Goal: Task Accomplishment & Management: Complete application form

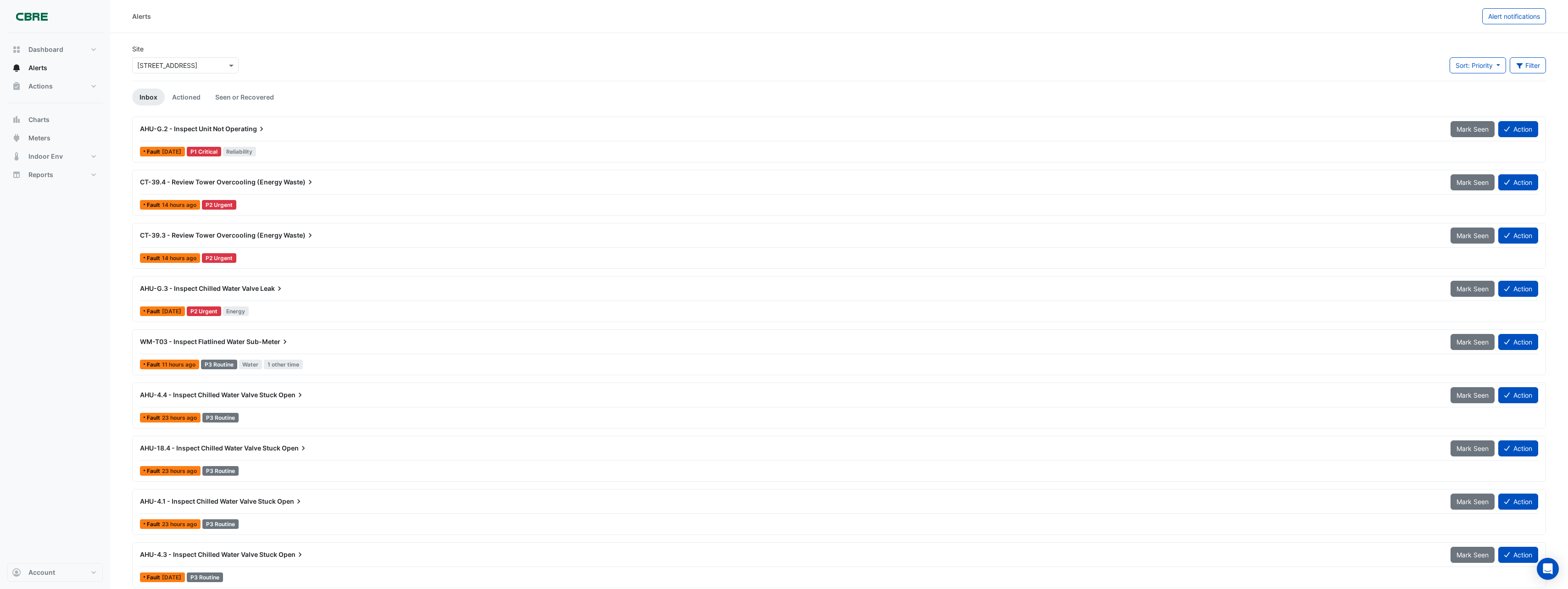
click at [154, 129] on span "AHU-G.2 - Inspect Unit Not" at bounding box center [182, 128] width 84 height 7
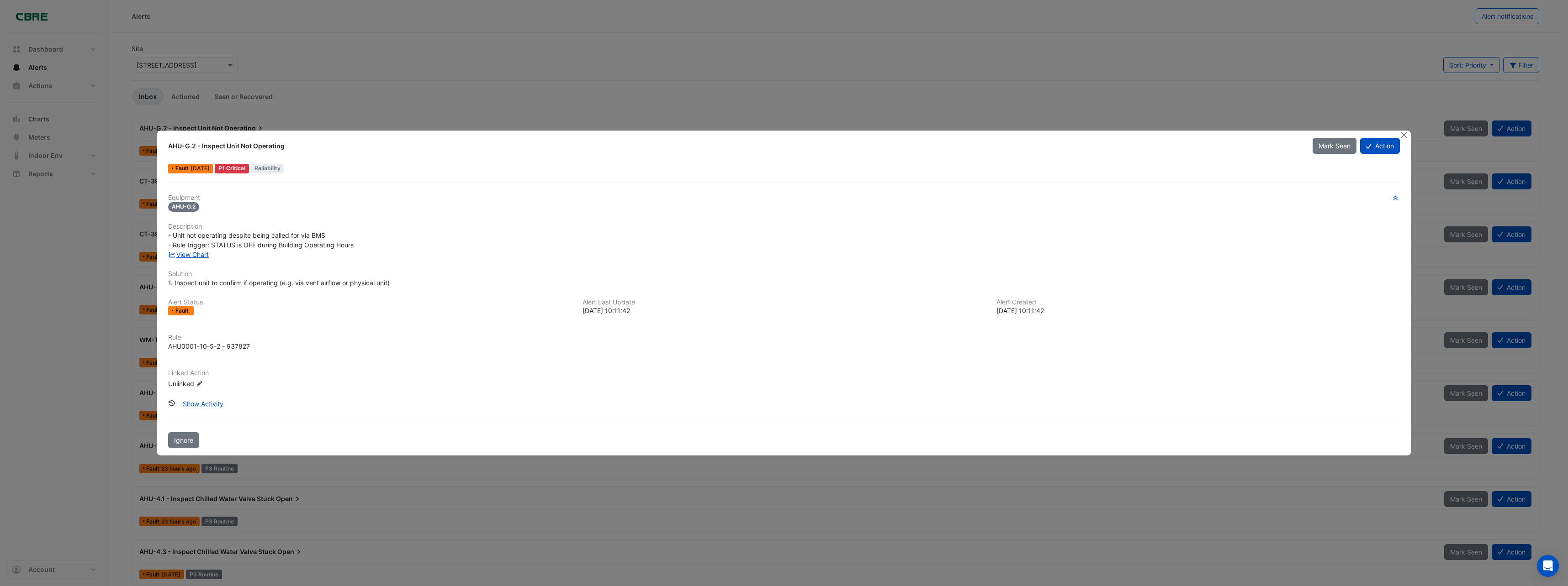
click at [308, 81] on ngb-modal-window "AHU-G.2 - Inspect Unit Not Operating Mark Seen Action Fault [DATE] P1 Critical …" at bounding box center [784, 293] width 1568 height 586
click at [1374, 145] on button "Action" at bounding box center [1380, 146] width 40 height 16
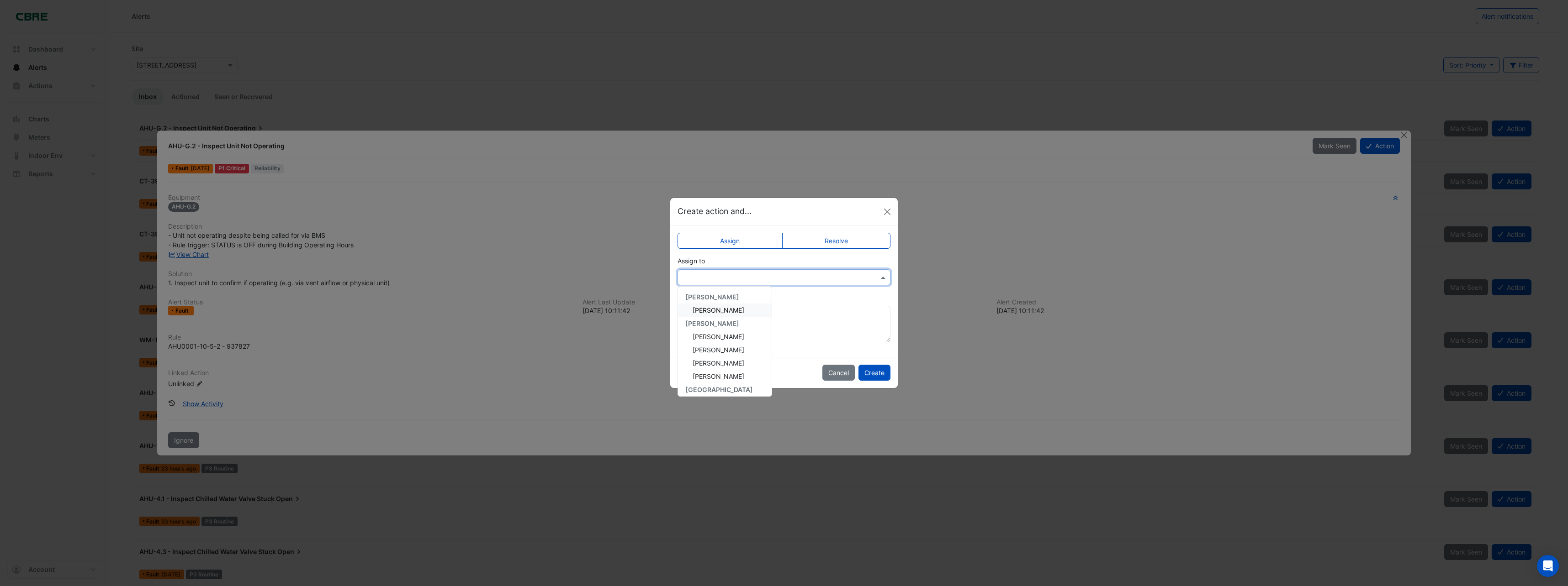
click at [786, 278] on input "text" at bounding box center [775, 278] width 184 height 9
click at [729, 350] on span "[PERSON_NAME]" at bounding box center [719, 350] width 52 height 7
click at [868, 369] on button "Create" at bounding box center [874, 373] width 32 height 16
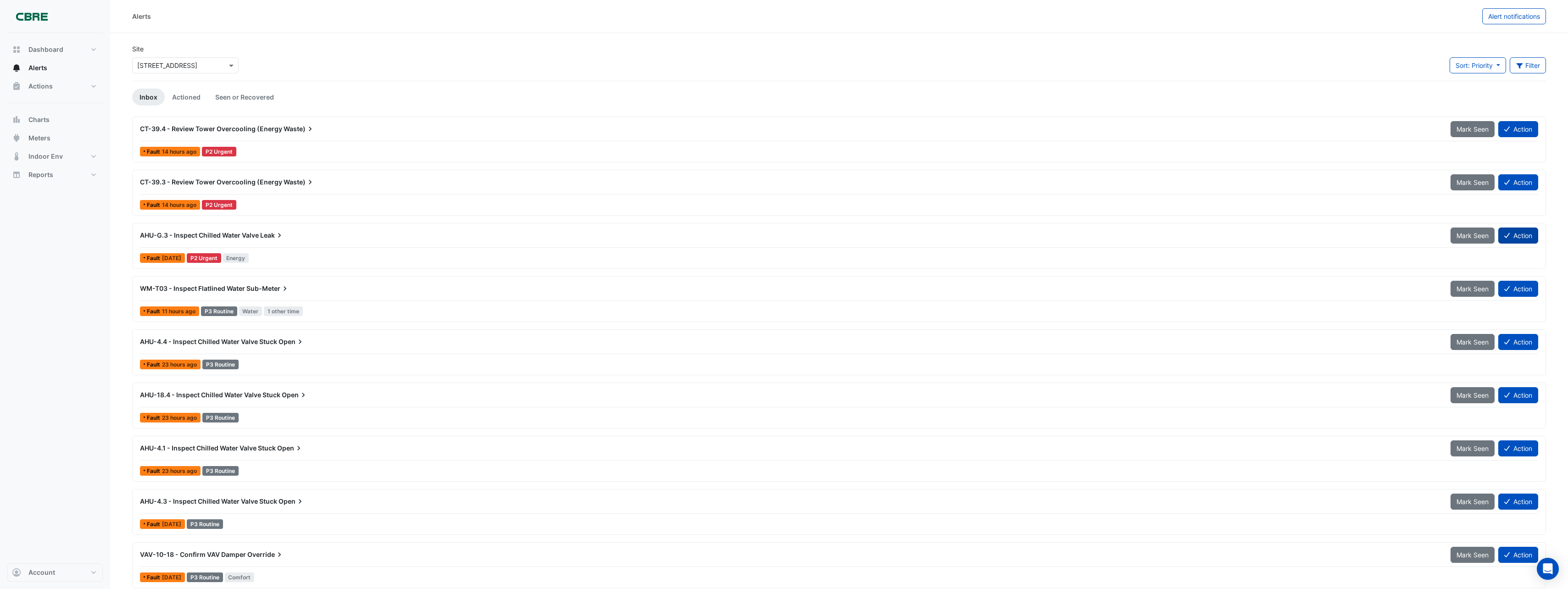
click at [1526, 230] on button "Action" at bounding box center [1518, 236] width 40 height 16
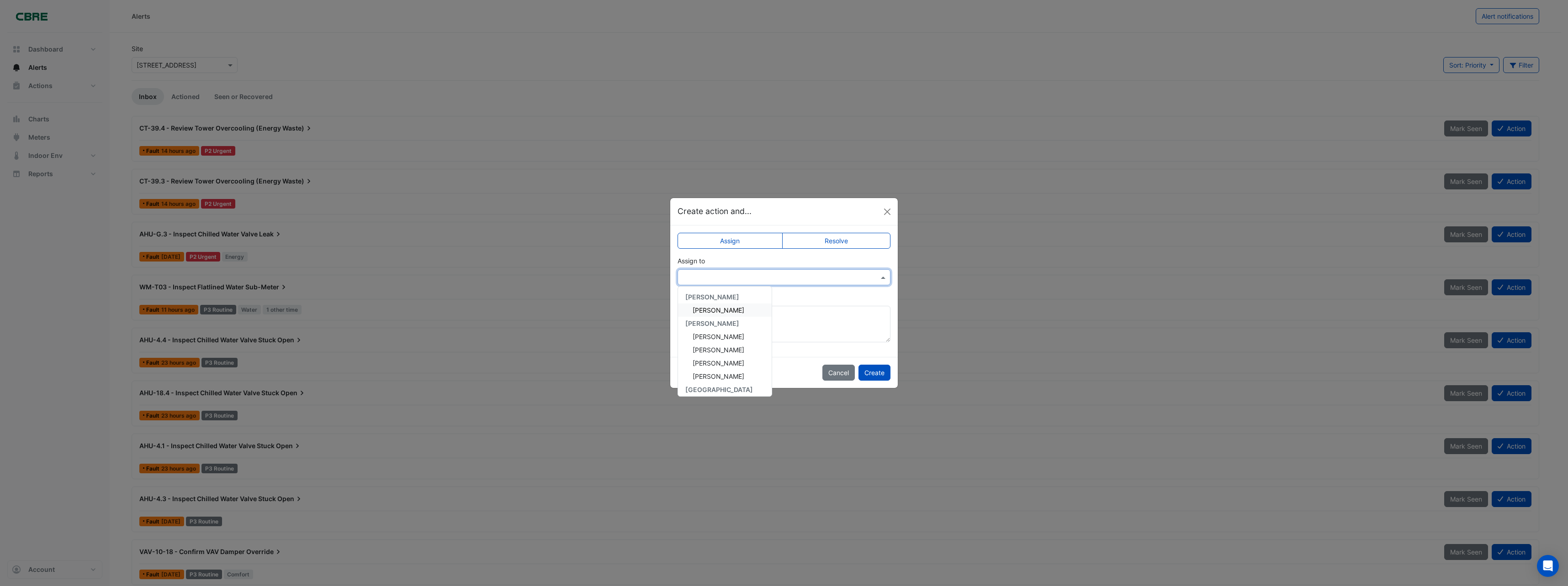
click at [763, 274] on input "text" at bounding box center [775, 278] width 184 height 9
drag, startPoint x: 730, startPoint y: 347, endPoint x: 808, endPoint y: 352, distance: 78.2
click at [733, 349] on span "[PERSON_NAME]" at bounding box center [719, 350] width 52 height 7
click at [883, 373] on button "Create" at bounding box center [874, 373] width 32 height 16
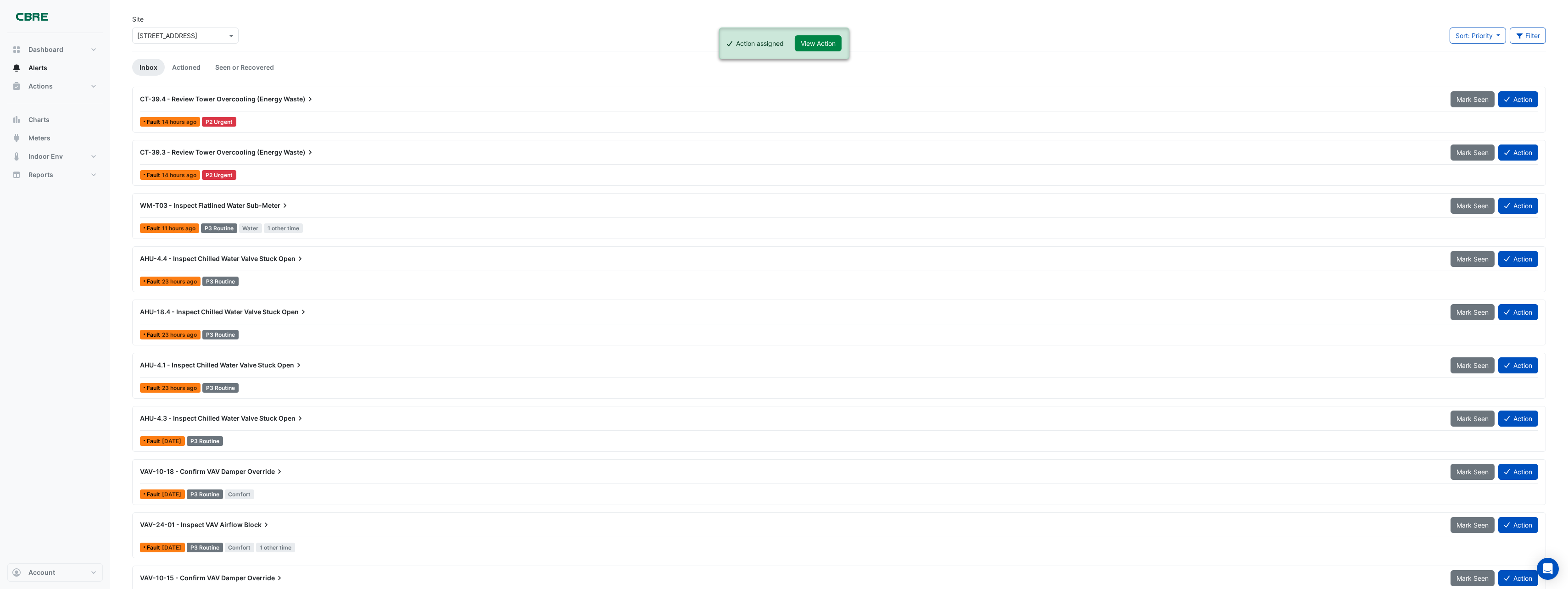
scroll to position [46, 0]
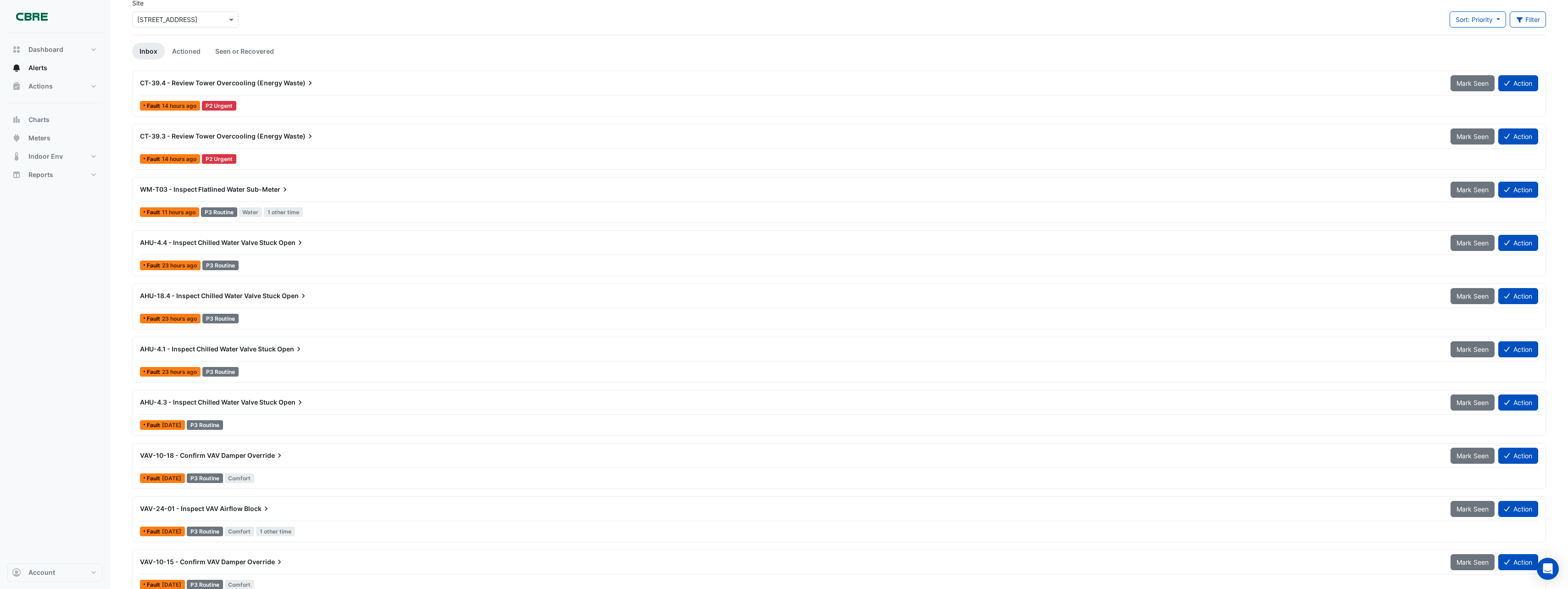
click at [261, 246] on span "AHU-4.4 - Inspect Chilled Water Valve Stuck" at bounding box center [208, 242] width 137 height 7
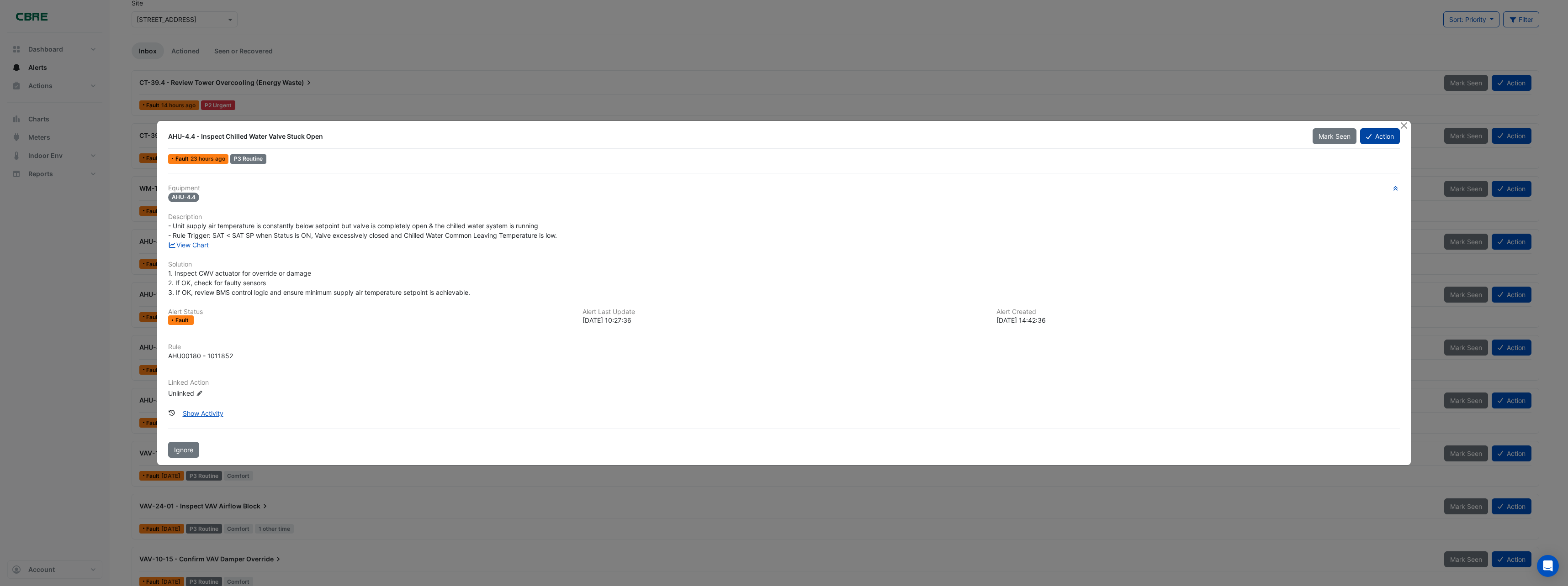
click at [1371, 135] on button "Action" at bounding box center [1380, 136] width 40 height 16
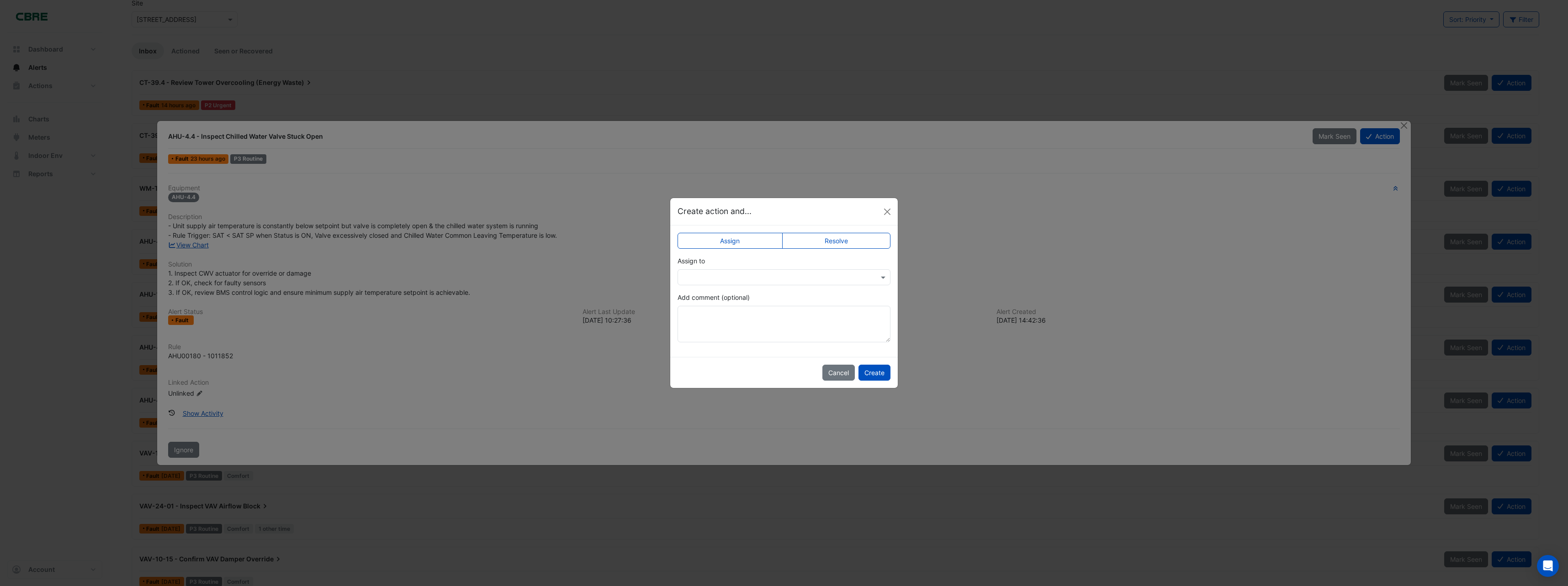
click at [813, 274] on input "text" at bounding box center [775, 278] width 184 height 9
drag, startPoint x: 728, startPoint y: 346, endPoint x: 875, endPoint y: 351, distance: 147.1
click at [729, 346] on span "[PERSON_NAME]" at bounding box center [719, 350] width 52 height 7
click at [877, 375] on button "Create" at bounding box center [874, 373] width 32 height 16
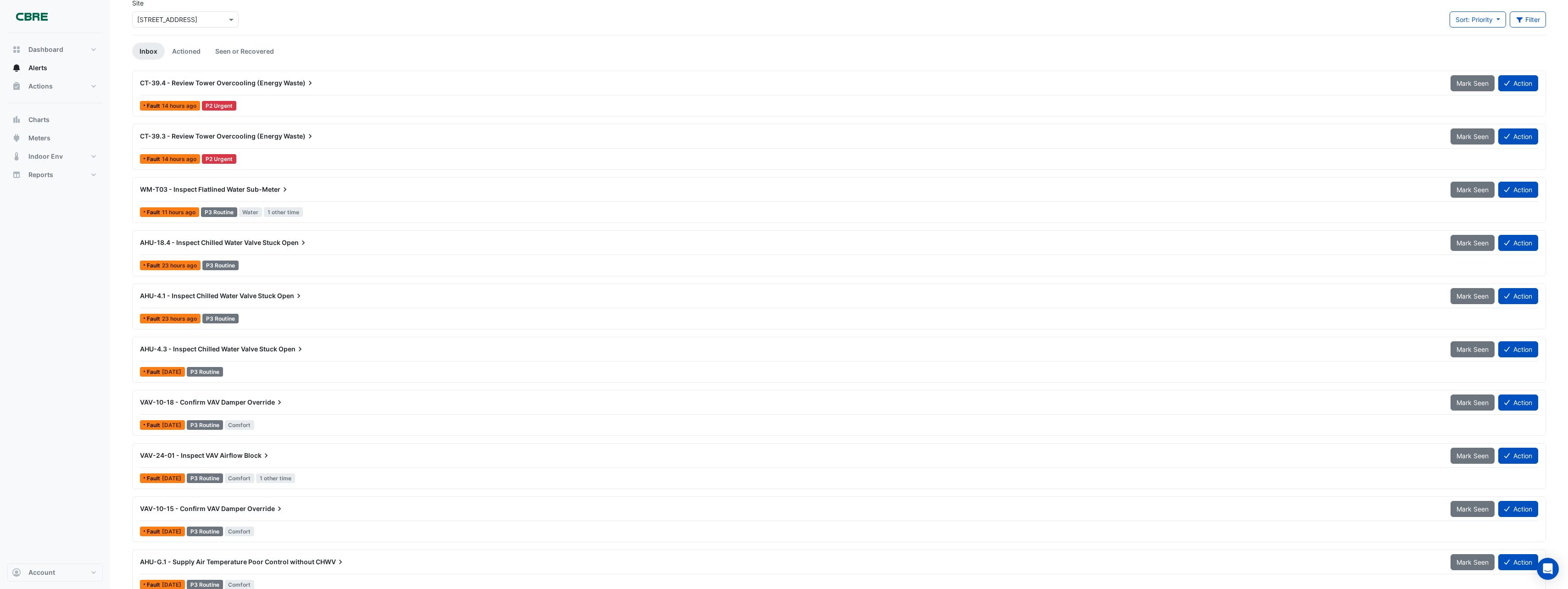
click at [255, 241] on span "AHU-18.4 - Inspect Chilled Water Valve Stuck" at bounding box center [210, 242] width 140 height 7
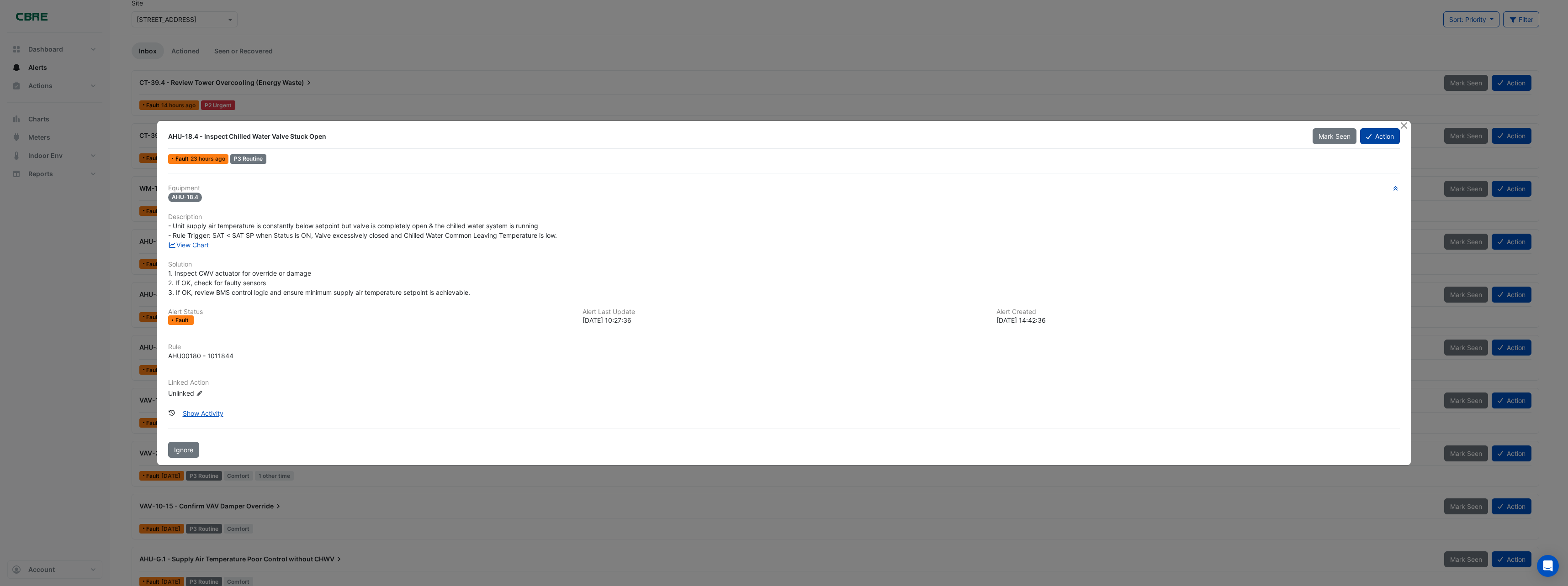
click at [1394, 141] on button "Action" at bounding box center [1380, 136] width 40 height 16
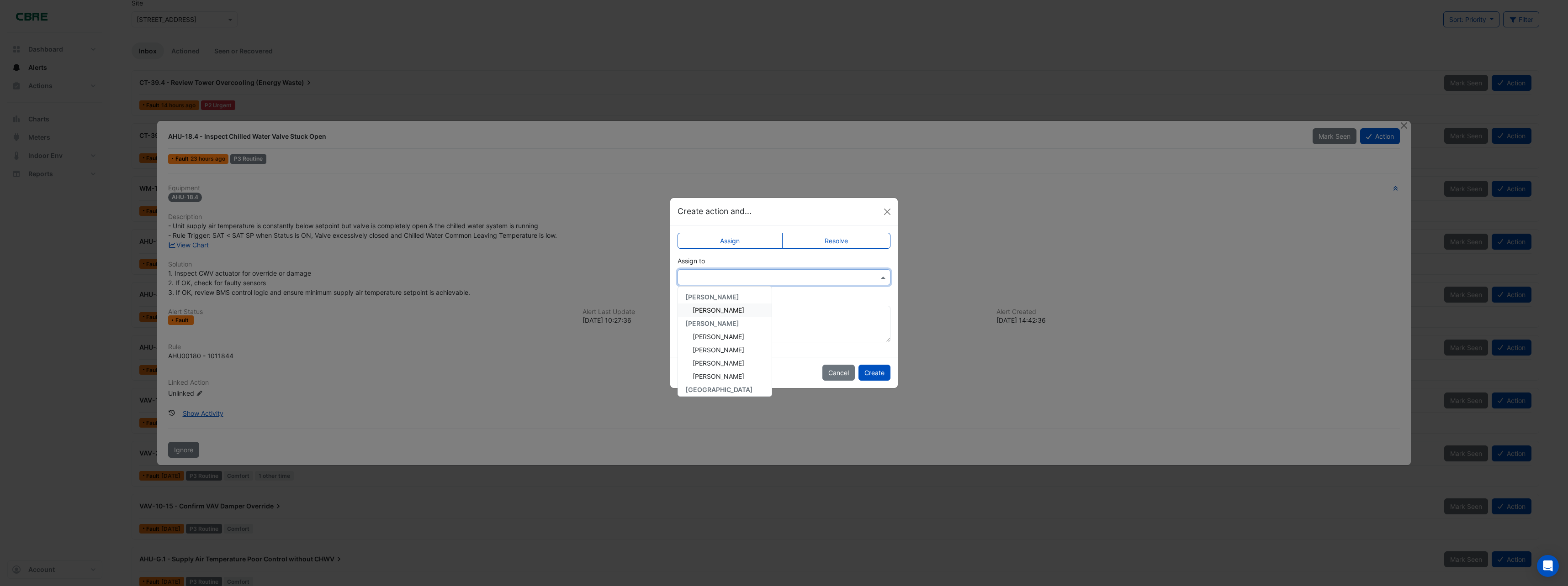
drag, startPoint x: 744, startPoint y: 275, endPoint x: 743, endPoint y: 306, distance: 31.0
click at [744, 276] on input "text" at bounding box center [775, 278] width 184 height 9
drag, startPoint x: 725, startPoint y: 351, endPoint x: 732, endPoint y: 351, distance: 7.0
click at [725, 351] on span "[PERSON_NAME]" at bounding box center [719, 350] width 52 height 7
click at [874, 372] on button "Create" at bounding box center [874, 373] width 32 height 16
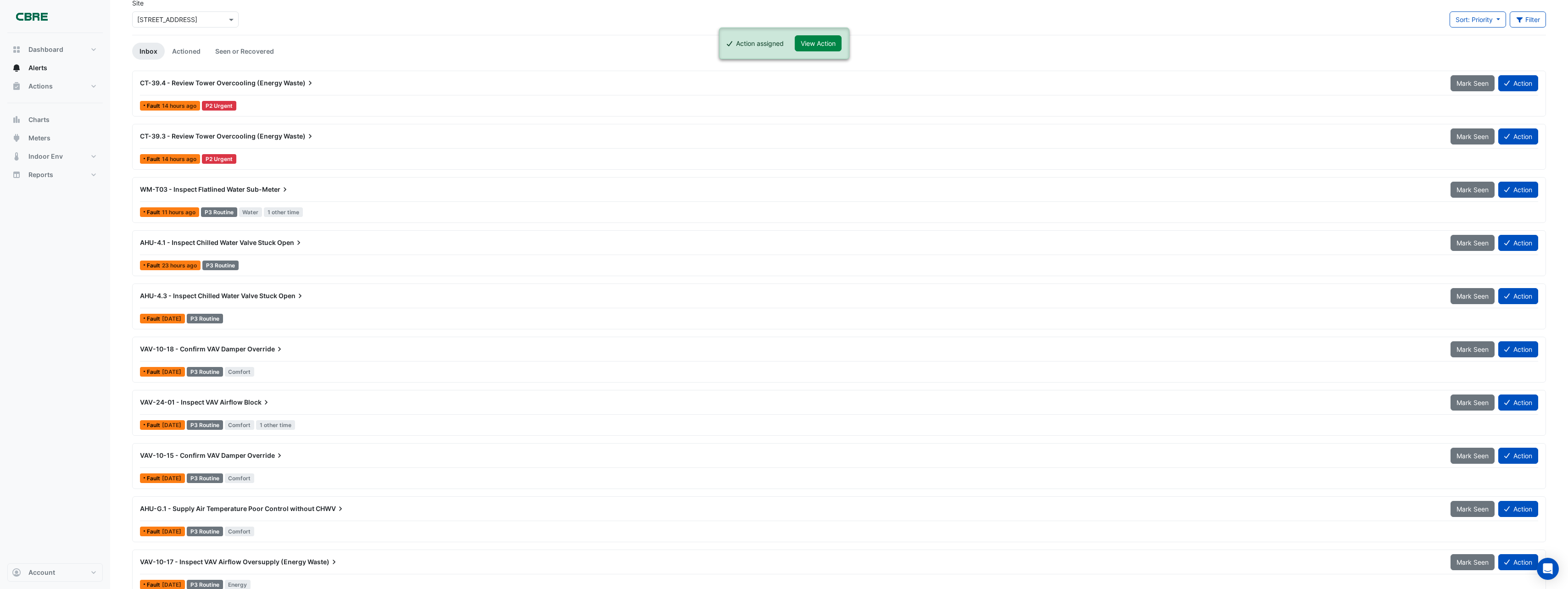
click at [267, 244] on span "AHU-4.1 - Inspect Chilled Water Valve Stuck" at bounding box center [208, 242] width 135 height 7
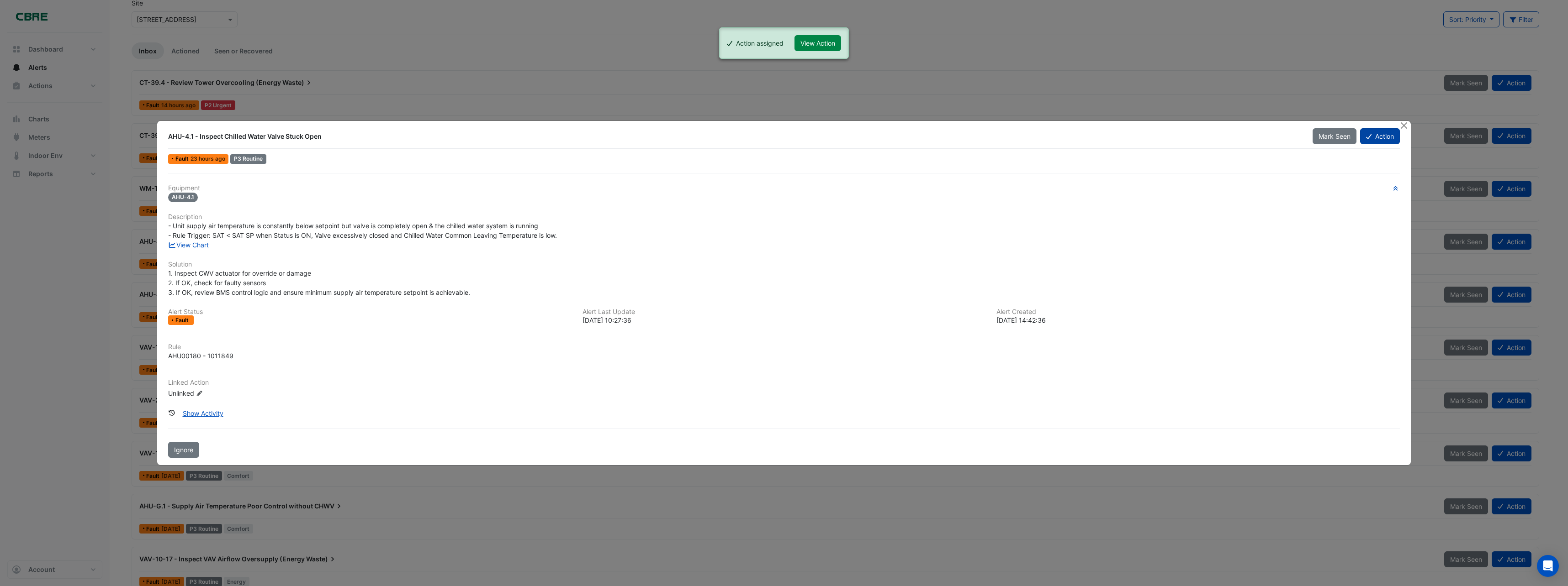
click at [1382, 135] on button "Action" at bounding box center [1380, 136] width 40 height 16
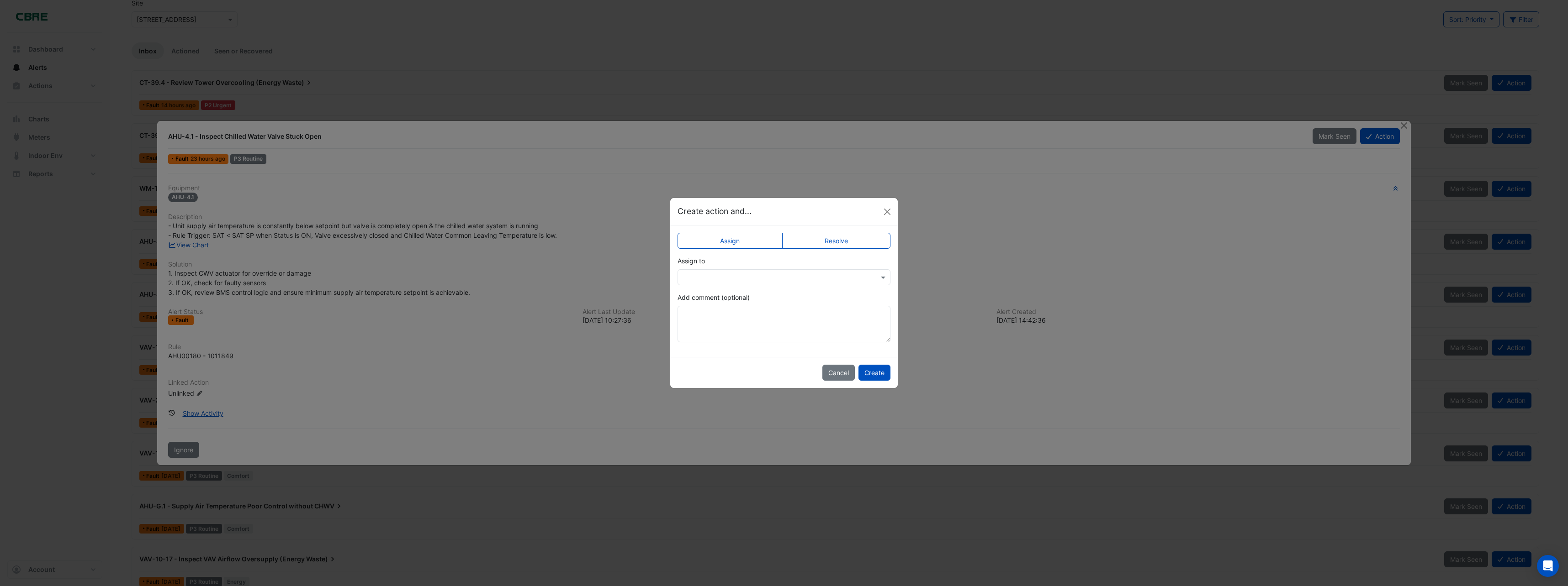
click at [788, 273] on input "text" at bounding box center [775, 278] width 184 height 9
drag, startPoint x: 721, startPoint y: 346, endPoint x: 840, endPoint y: 352, distance: 119.2
click at [725, 348] on span "[PERSON_NAME]" at bounding box center [719, 350] width 52 height 7
click at [884, 375] on button "Create" at bounding box center [874, 373] width 32 height 16
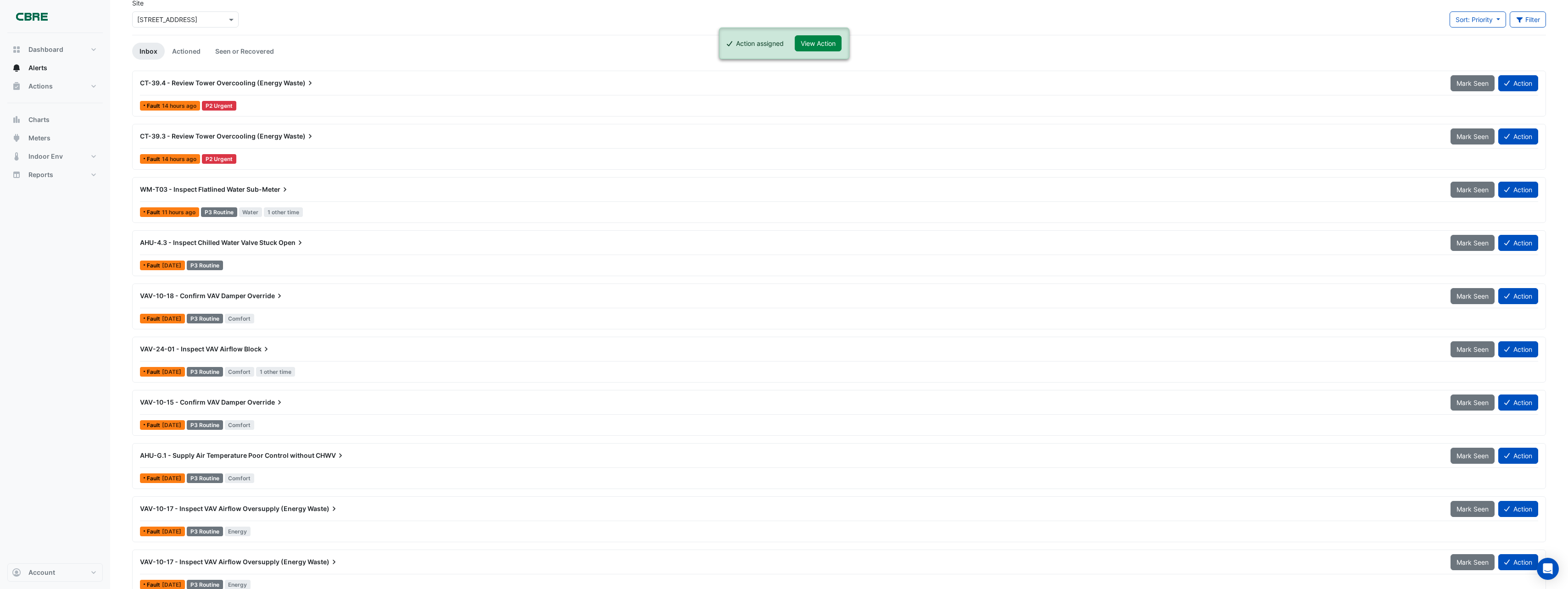
click at [300, 245] on icon at bounding box center [300, 242] width 9 height 9
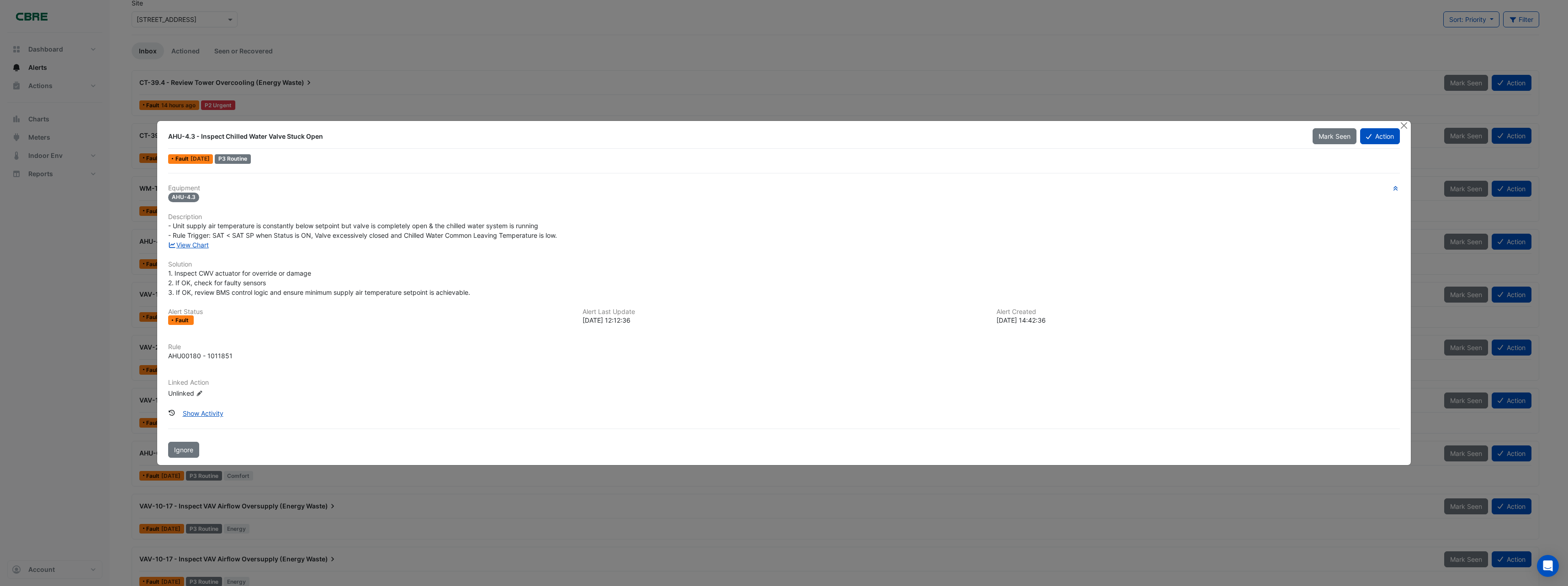
drag, startPoint x: 909, startPoint y: 257, endPoint x: 1502, endPoint y: 296, distance: 594.3
click at [959, 266] on div "Equipment AHU-4.3 Description - Unit supply air temperature is constantly below…" at bounding box center [784, 295] width 1232 height 222
click at [1378, 143] on button "Action" at bounding box center [1380, 136] width 40 height 16
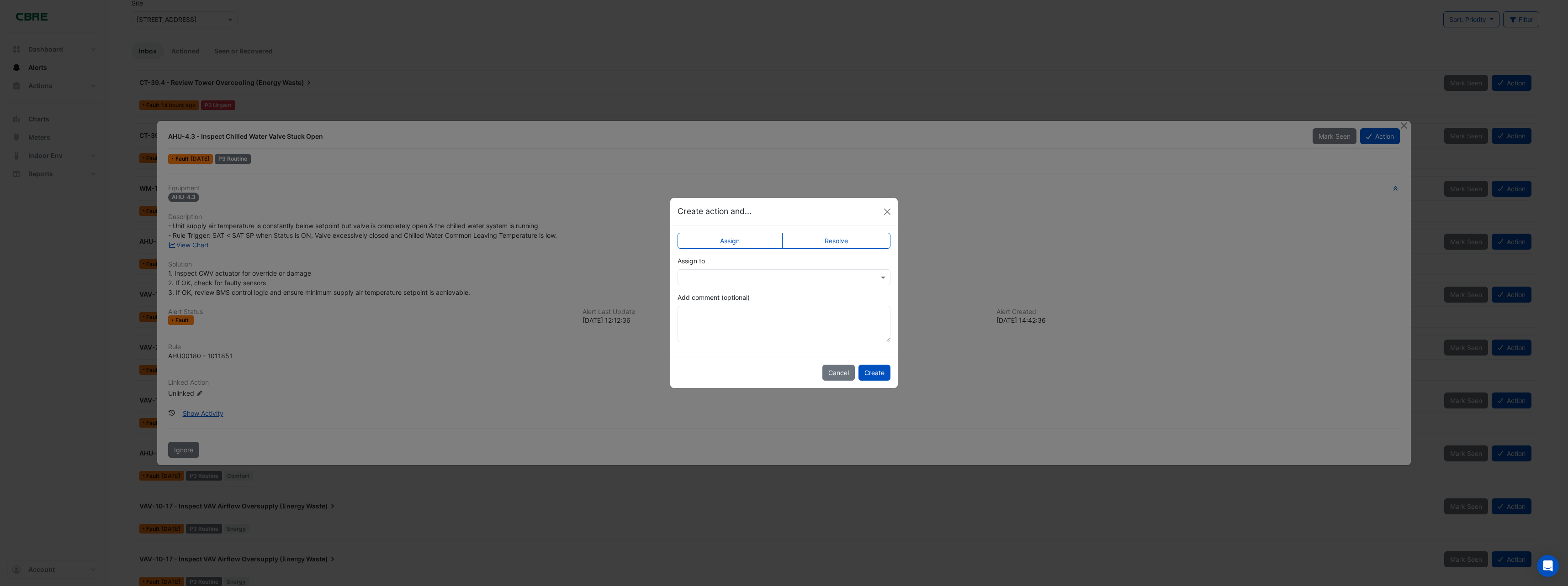
click at [773, 280] on input "text" at bounding box center [775, 278] width 184 height 9
click at [736, 345] on div "[PERSON_NAME]" at bounding box center [725, 350] width 94 height 14
click at [875, 373] on button "Create" at bounding box center [874, 373] width 32 height 16
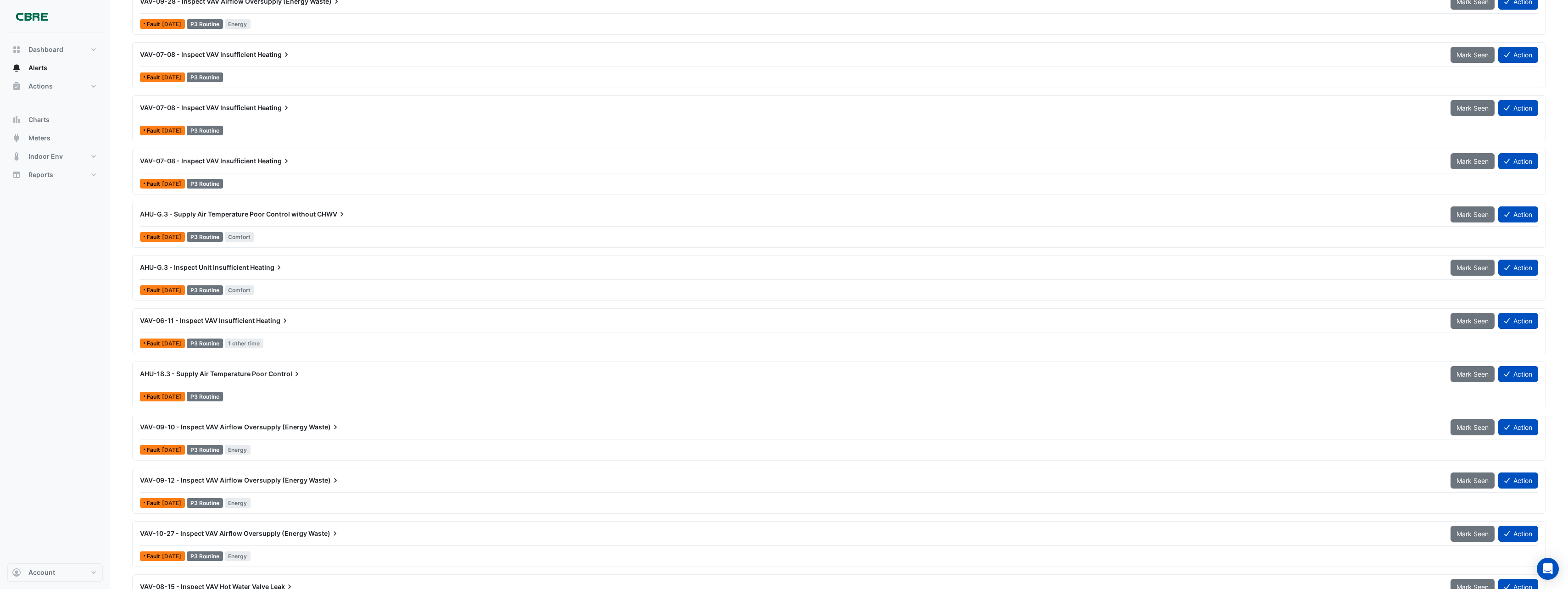
scroll to position [1193, 0]
click at [1528, 266] on button "Action" at bounding box center [1518, 267] width 40 height 16
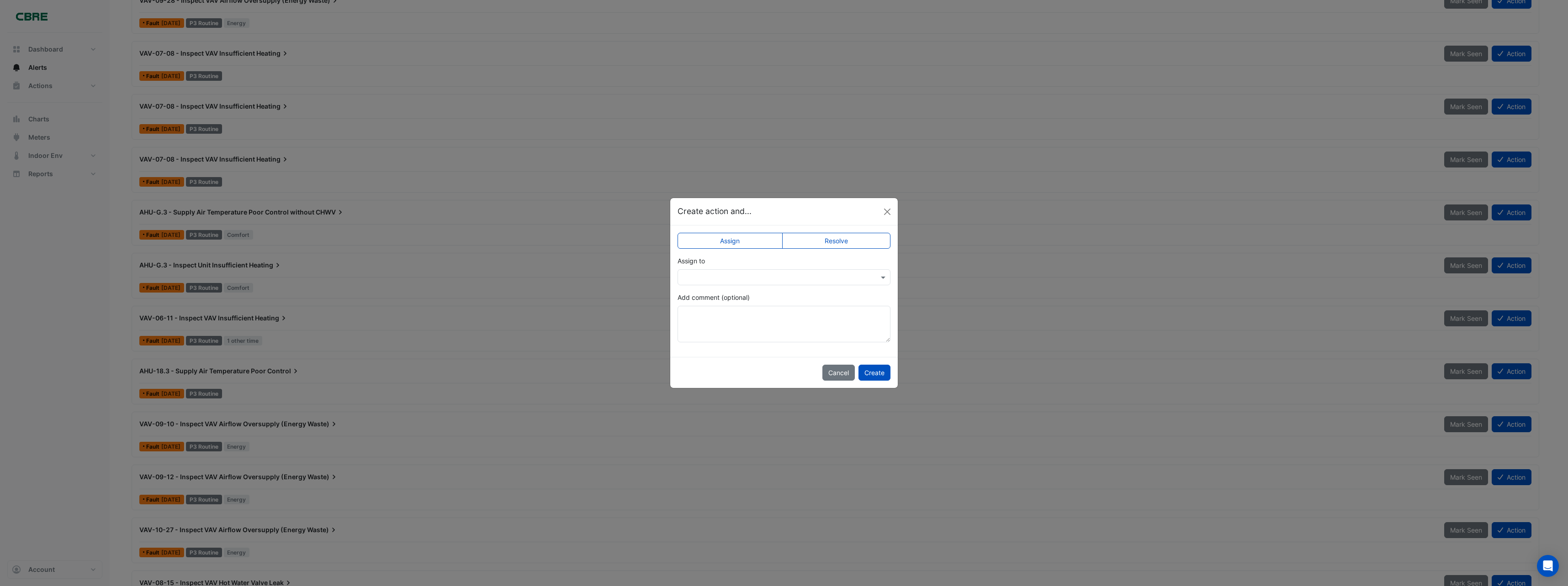
drag, startPoint x: 834, startPoint y: 245, endPoint x: 826, endPoint y: 311, distance: 66.5
click at [826, 313] on app-escalated-ticket-simple-upsert "Assign Resolve Assign to Add comment (optional)" at bounding box center [784, 291] width 213 height 103
drag, startPoint x: 830, startPoint y: 274, endPoint x: 822, endPoint y: 279, distance: 9.4
click at [830, 274] on input "text" at bounding box center [775, 278] width 184 height 9
drag, startPoint x: 703, startPoint y: 348, endPoint x: 733, endPoint y: 356, distance: 31.0
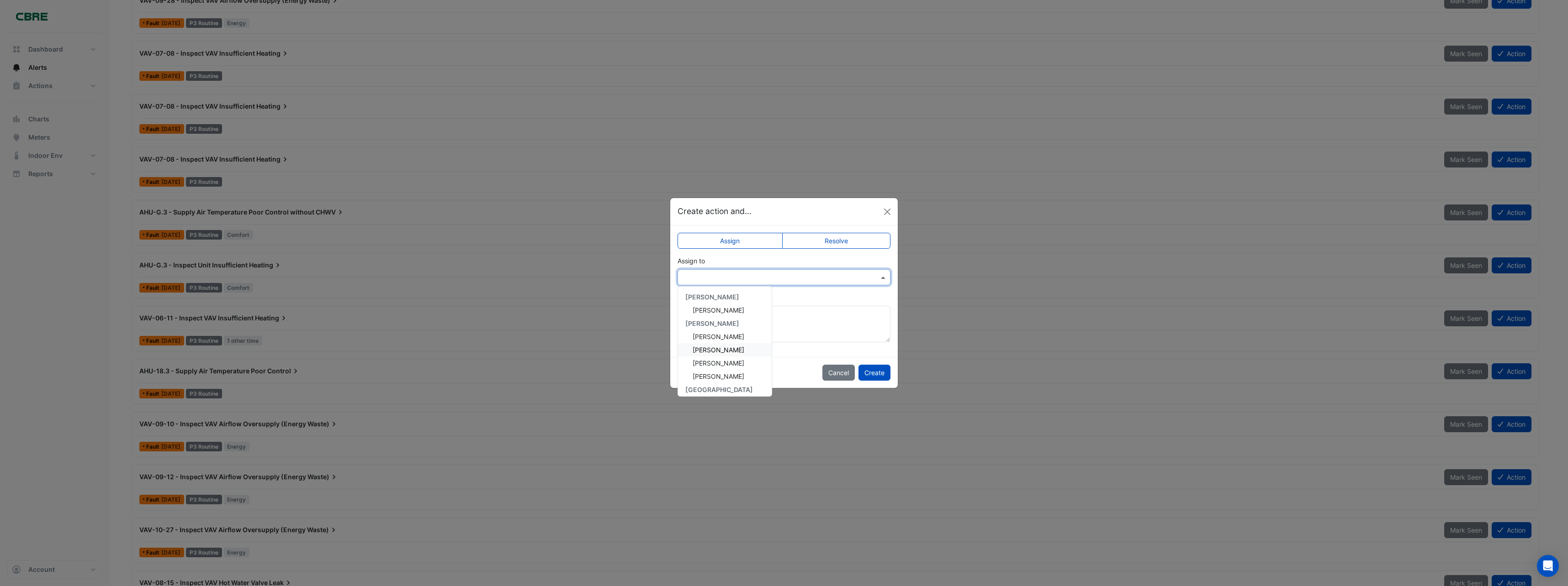
click at [704, 348] on span "[PERSON_NAME]" at bounding box center [719, 350] width 52 height 7
click at [865, 371] on button "Create" at bounding box center [874, 373] width 32 height 16
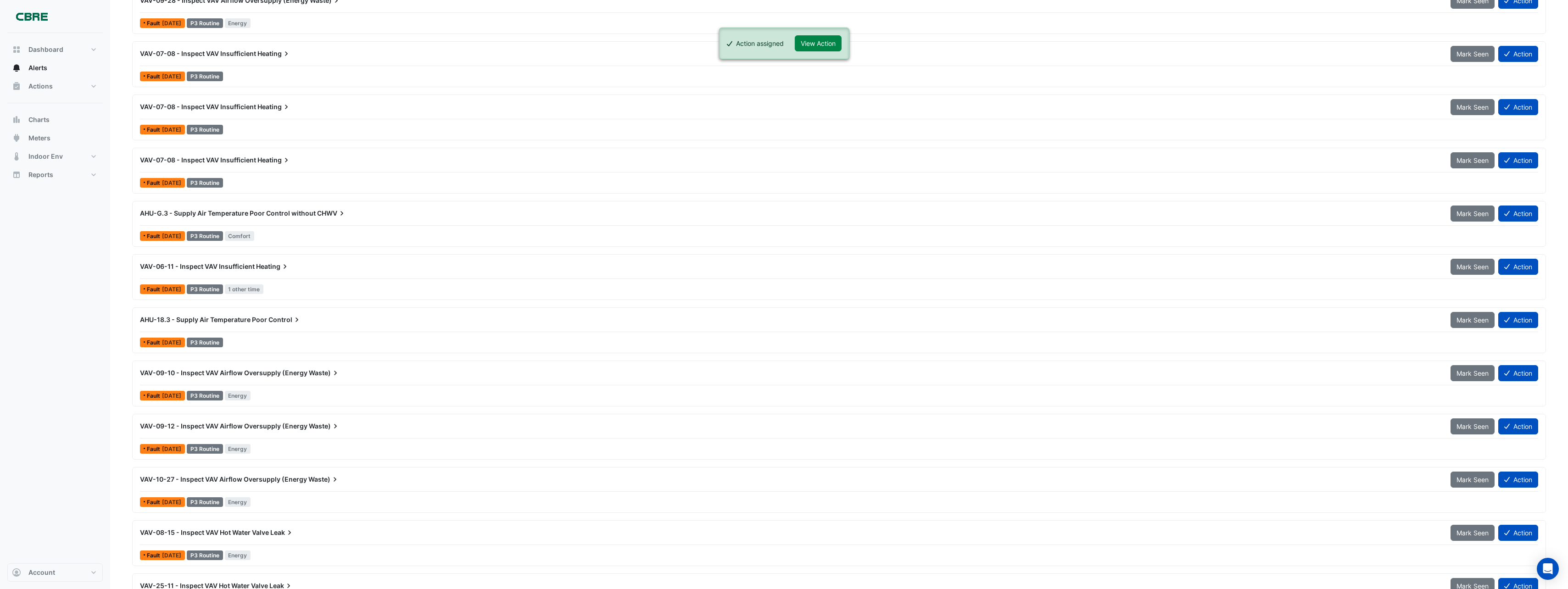
click at [358, 266] on div "VAV-06-11 - Inspect VAV Insufficient Heating" at bounding box center [790, 266] width 1300 height 9
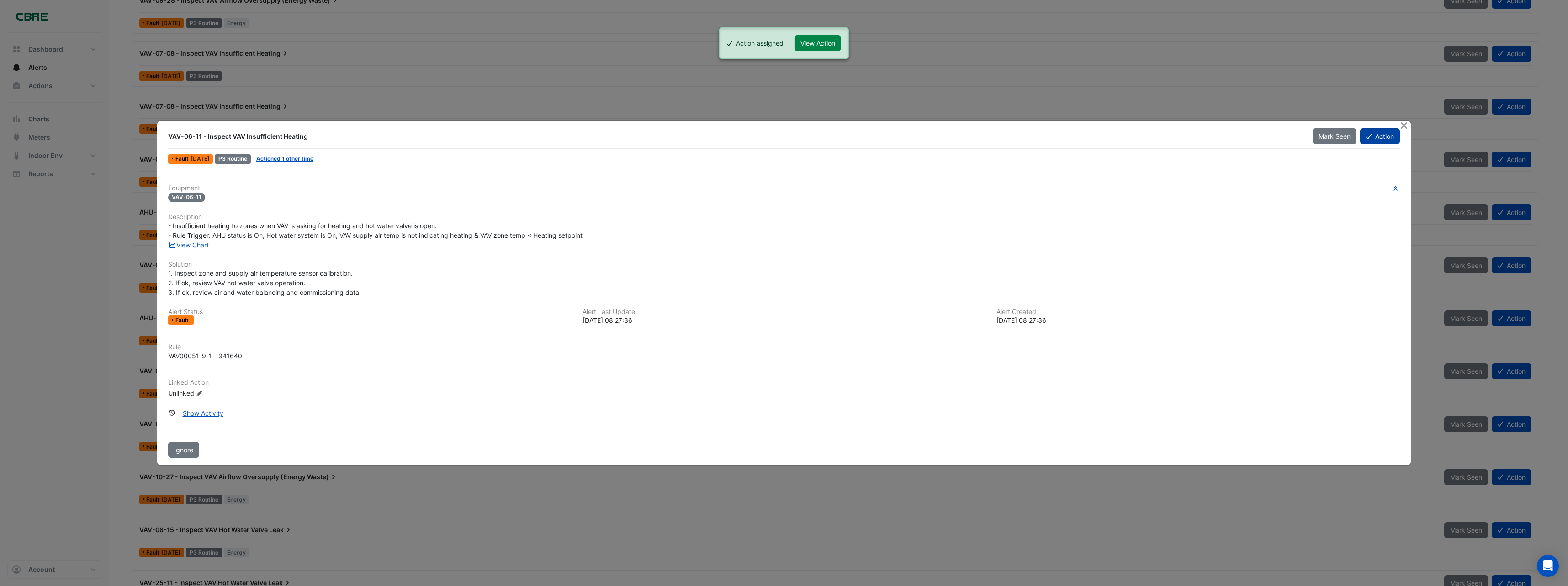
click at [1373, 142] on button "Action" at bounding box center [1380, 136] width 40 height 16
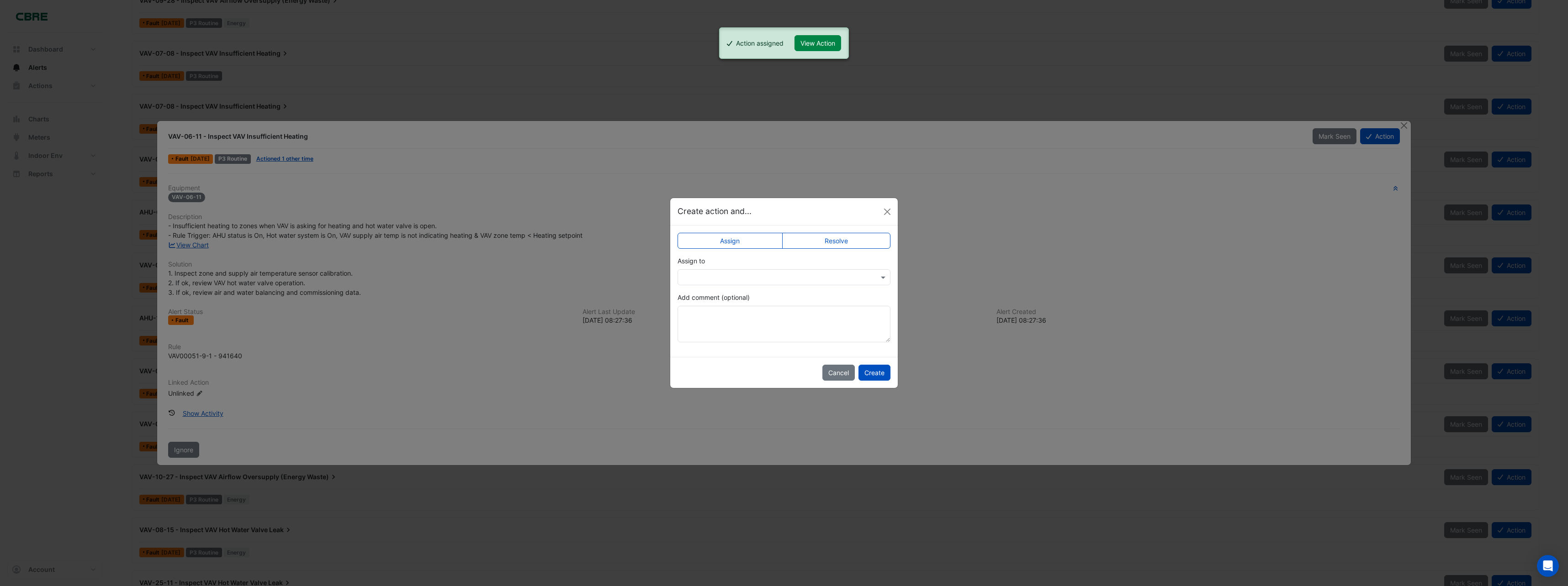
click at [717, 273] on input "text" at bounding box center [775, 278] width 184 height 9
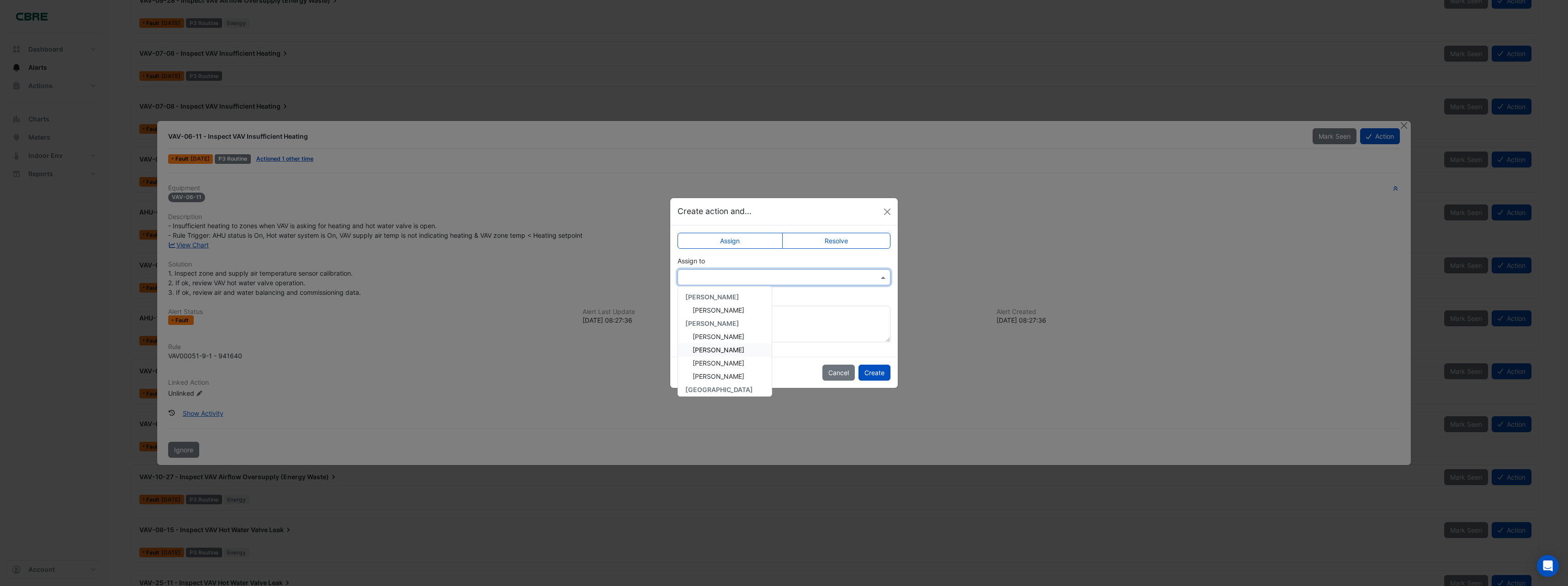
click at [711, 348] on span "[PERSON_NAME]" at bounding box center [719, 350] width 52 height 7
click at [872, 373] on button "Create" at bounding box center [874, 373] width 32 height 16
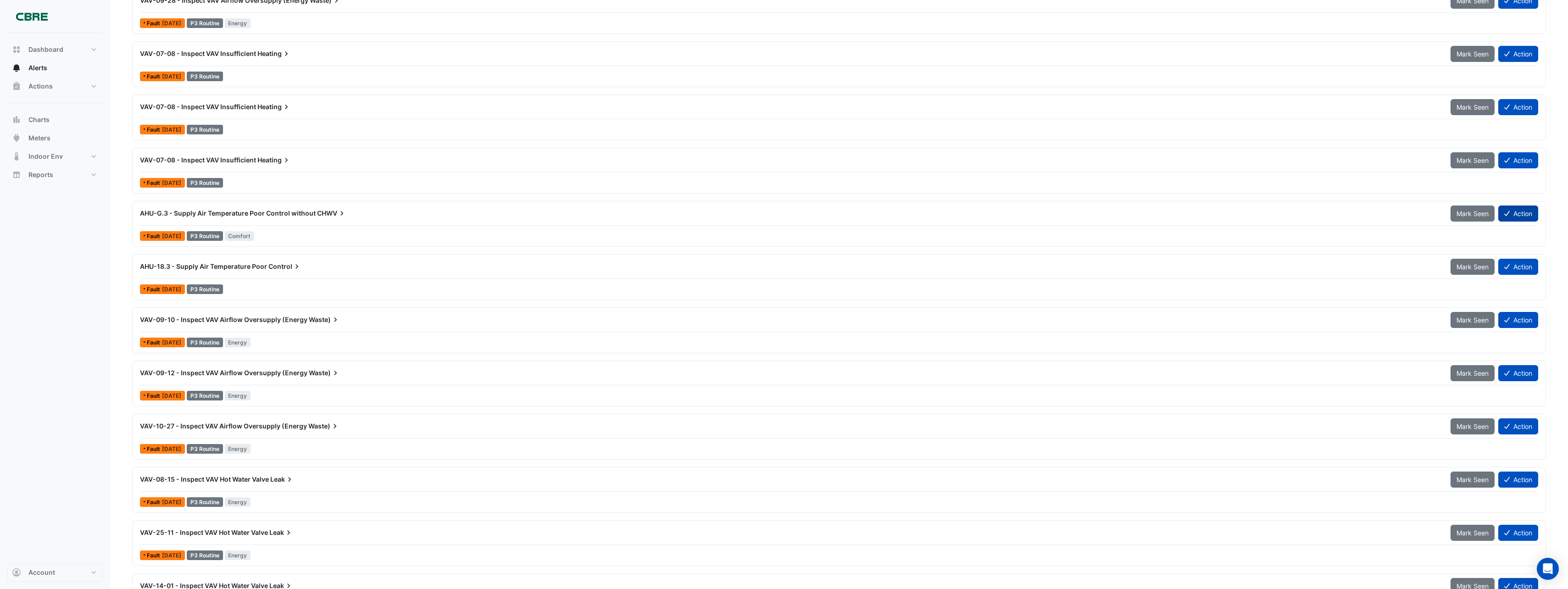
click at [1515, 210] on button "Action" at bounding box center [1518, 214] width 40 height 16
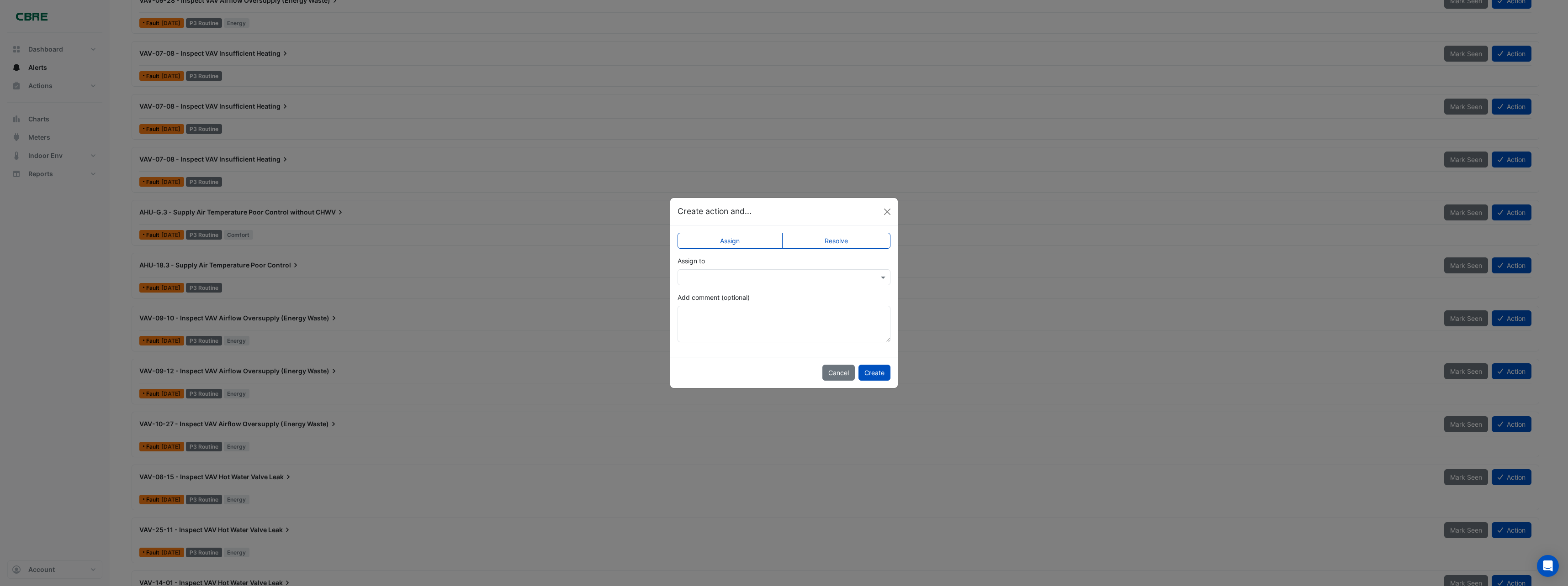
click at [818, 282] on div at bounding box center [784, 278] width 213 height 16
click at [715, 348] on span "[PERSON_NAME]" at bounding box center [719, 350] width 52 height 7
click at [881, 375] on button "Create" at bounding box center [874, 373] width 32 height 16
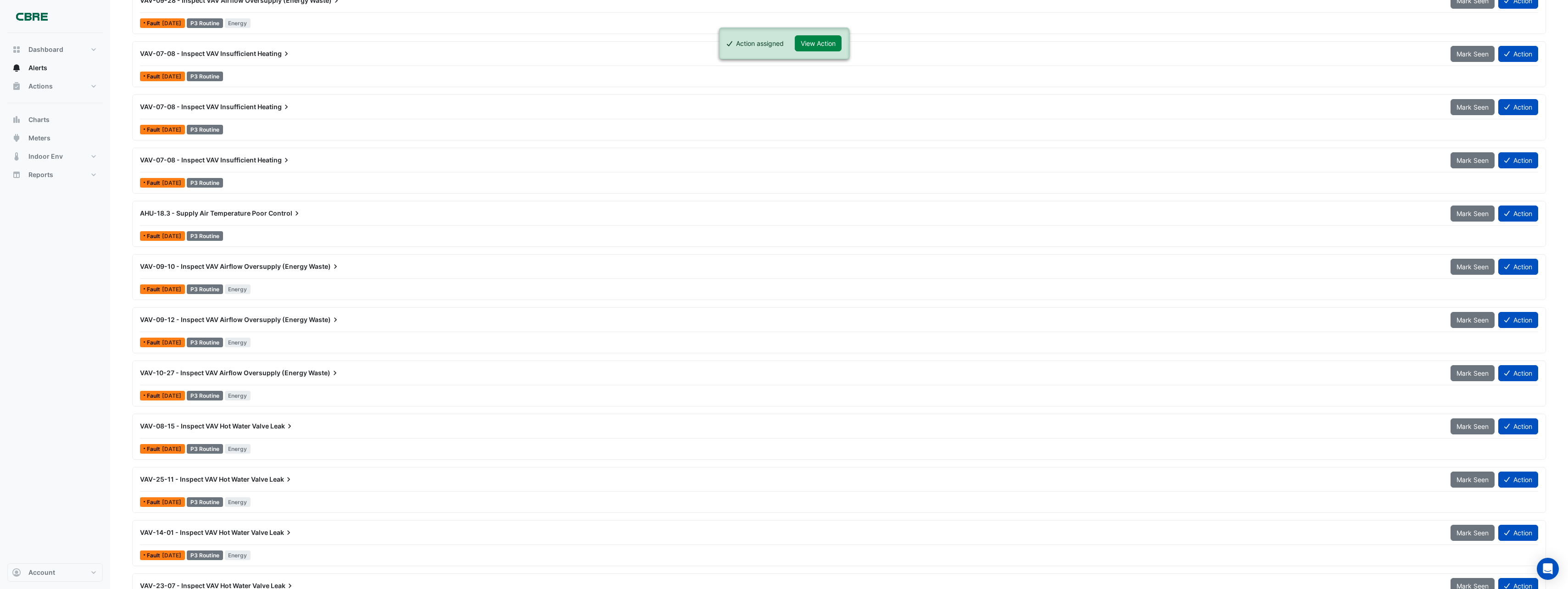
click at [301, 210] on div "AHU-18.3 - Supply Air Temperature Poor Control" at bounding box center [790, 213] width 1300 height 9
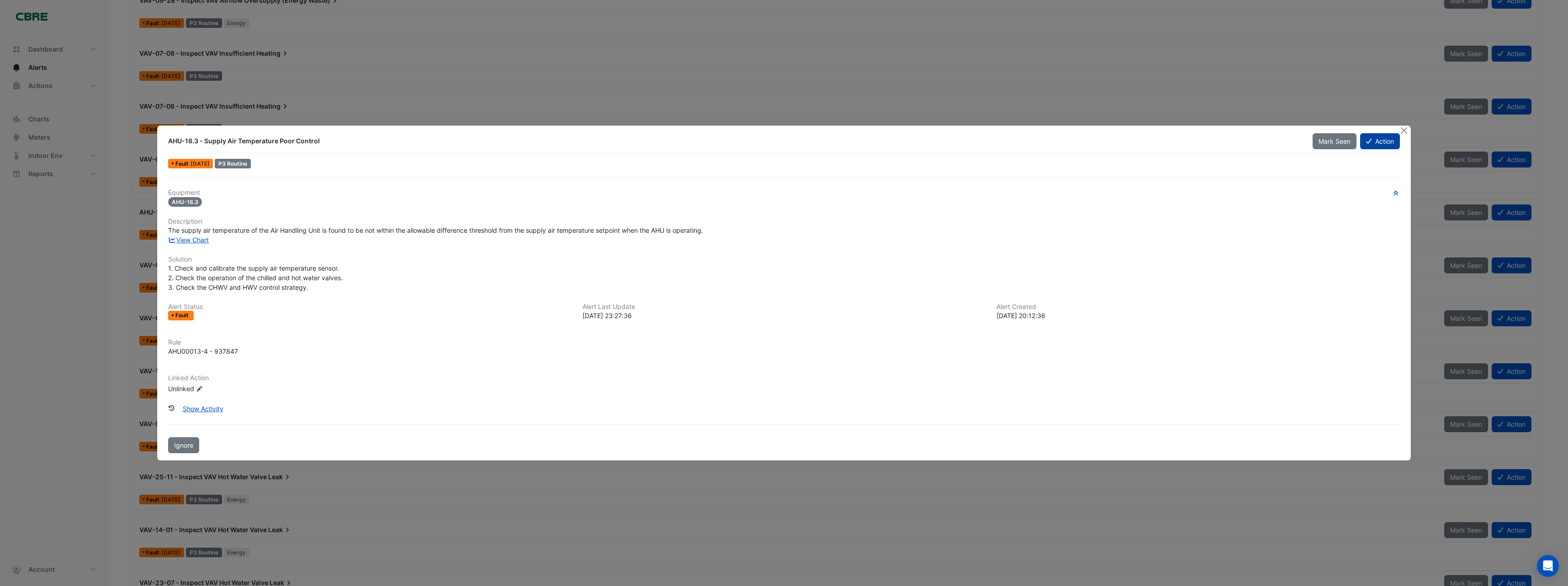
click at [1375, 138] on button "Action" at bounding box center [1380, 142] width 40 height 16
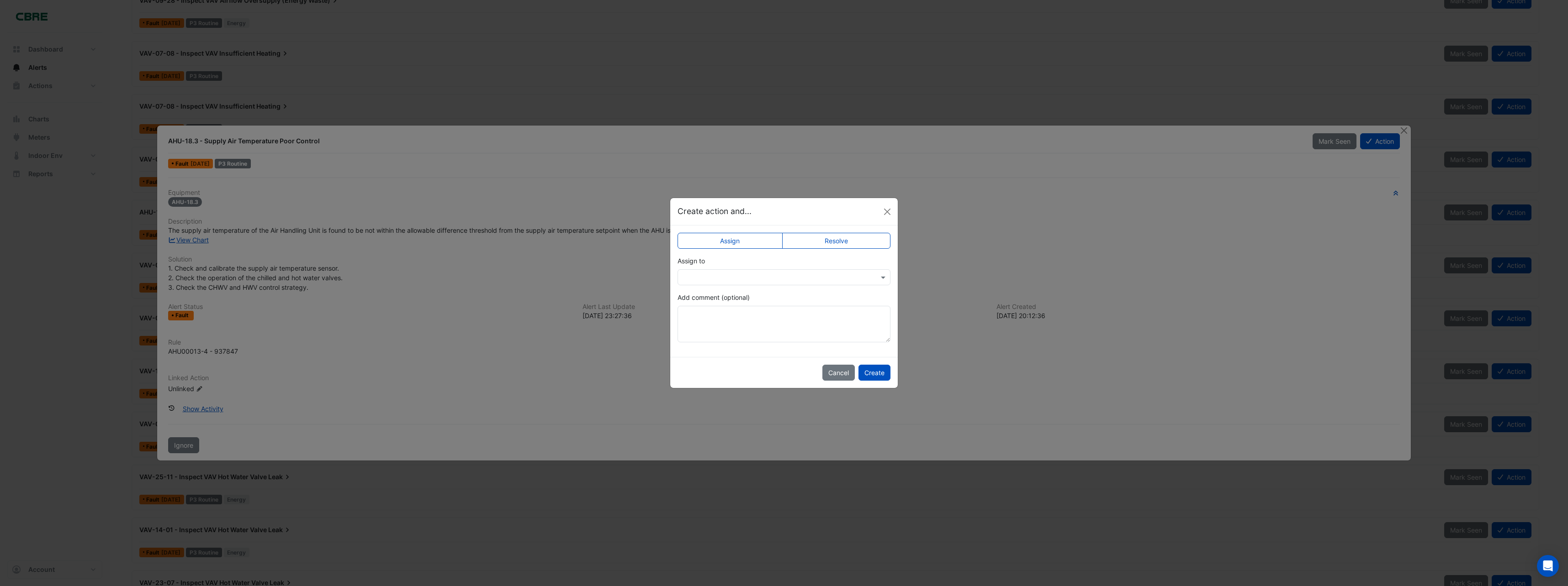
drag, startPoint x: 846, startPoint y: 241, endPoint x: 797, endPoint y: 287, distance: 67.2
click at [806, 308] on app-escalated-ticket-simple-upsert "Assign Resolve Assign to Add comment (optional)" at bounding box center [784, 291] width 213 height 103
click at [795, 276] on input "text" at bounding box center [775, 278] width 184 height 9
click at [708, 358] on div "[PERSON_NAME]" at bounding box center [725, 363] width 94 height 14
click at [708, 358] on div "Cancel Create" at bounding box center [784, 373] width 228 height 31
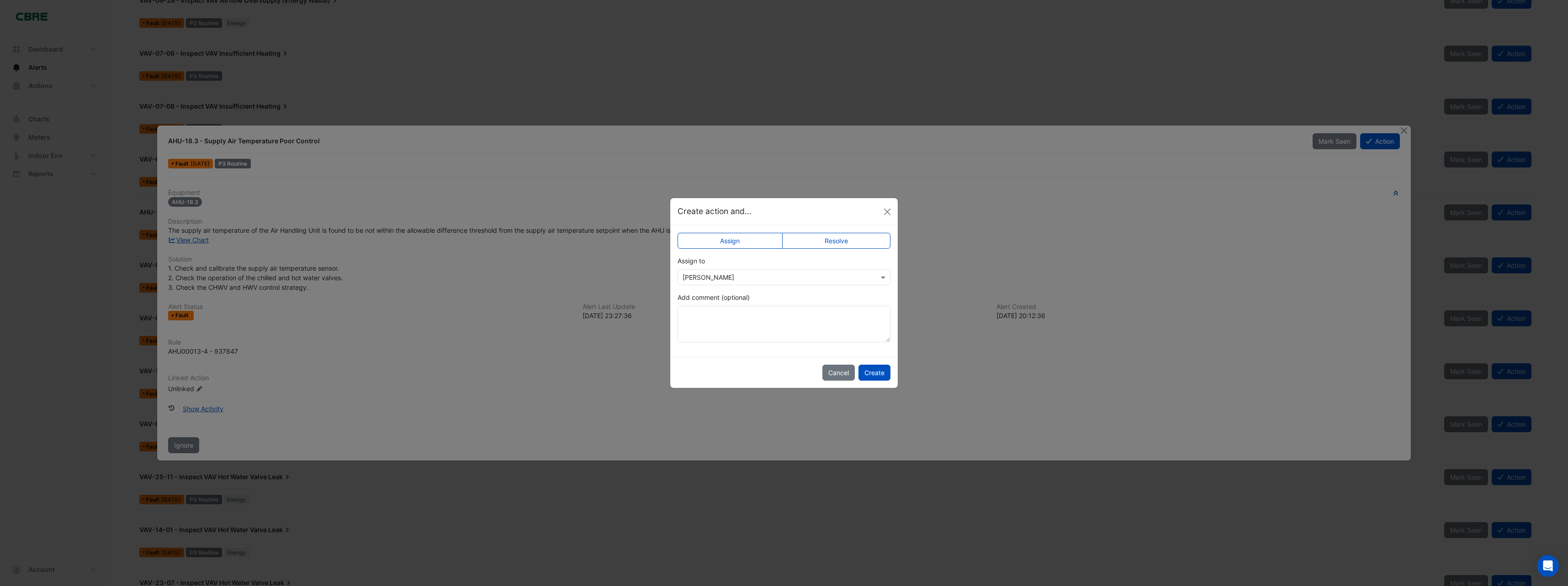
drag, startPoint x: 708, startPoint y: 358, endPoint x: 756, endPoint y: 270, distance: 100.2
click at [756, 270] on div "Assign to × [PERSON_NAME]" at bounding box center [784, 270] width 213 height 29
drag, startPoint x: 756, startPoint y: 270, endPoint x: 752, endPoint y: 279, distance: 9.8
click at [753, 279] on input "text" at bounding box center [775, 278] width 184 height 9
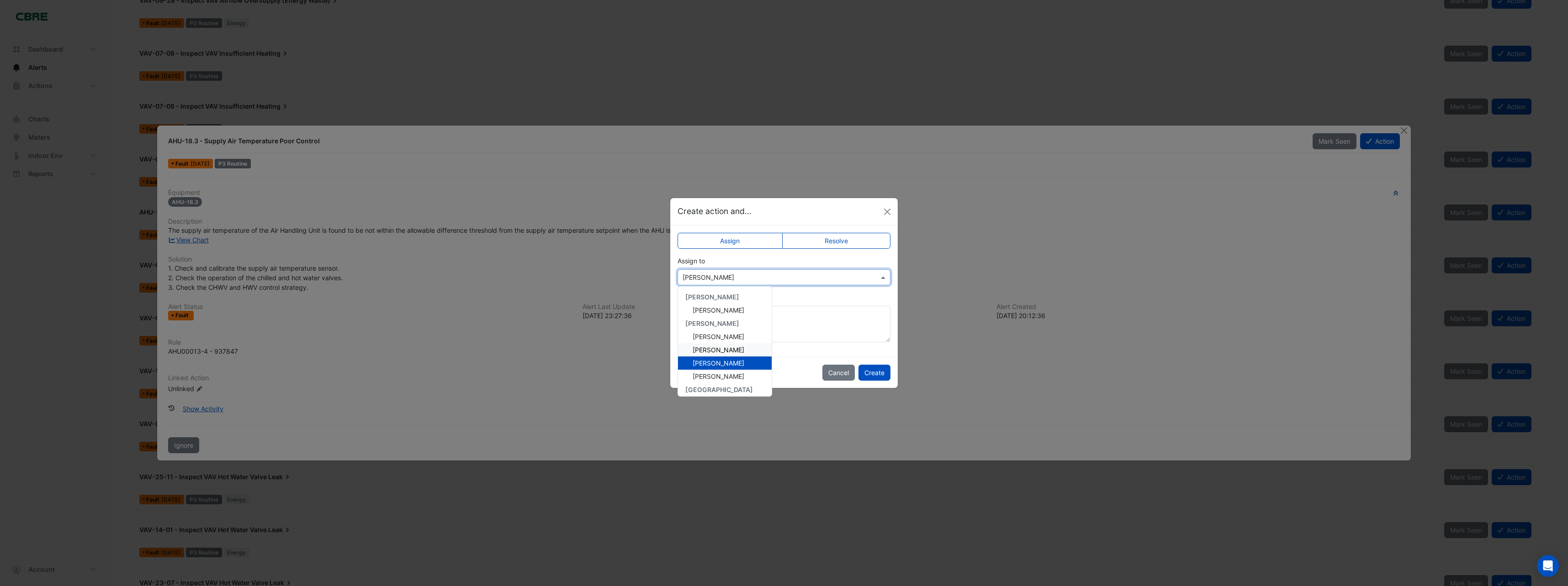
click at [743, 348] on span "[PERSON_NAME]" at bounding box center [719, 350] width 52 height 7
click at [874, 373] on button "Create" at bounding box center [874, 373] width 32 height 16
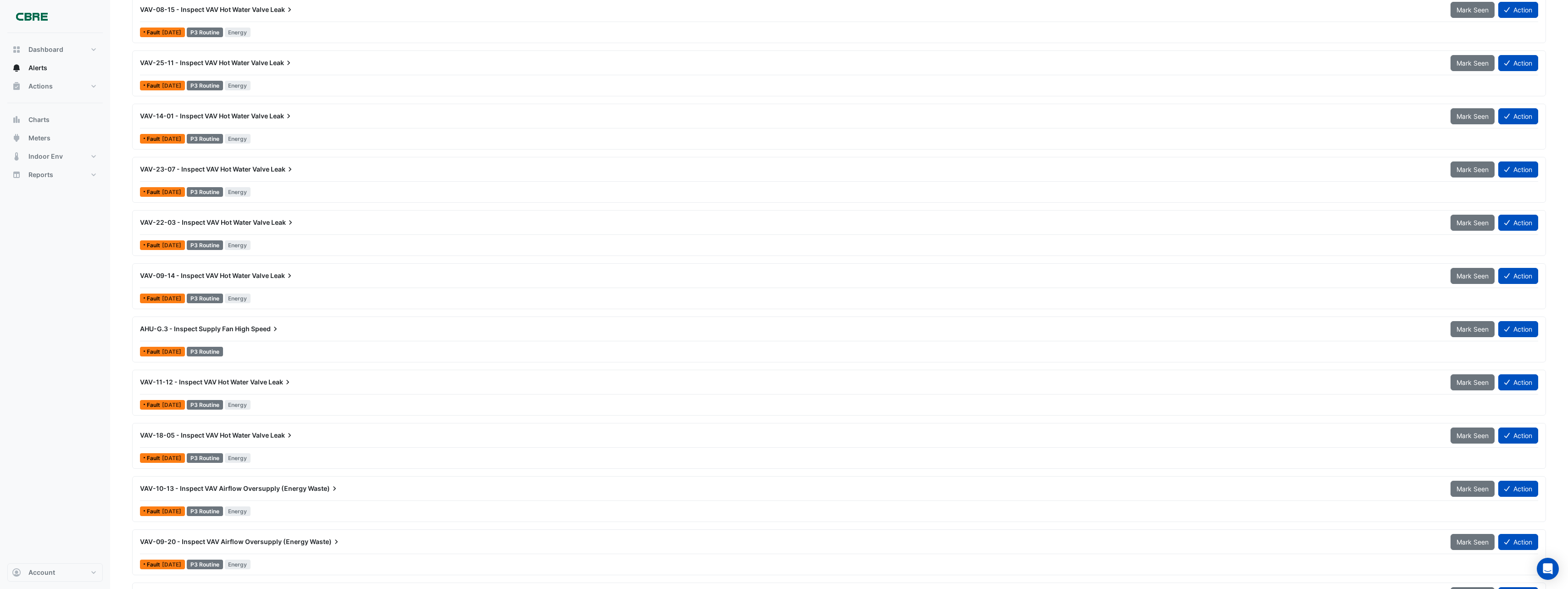
scroll to position [1560, 0]
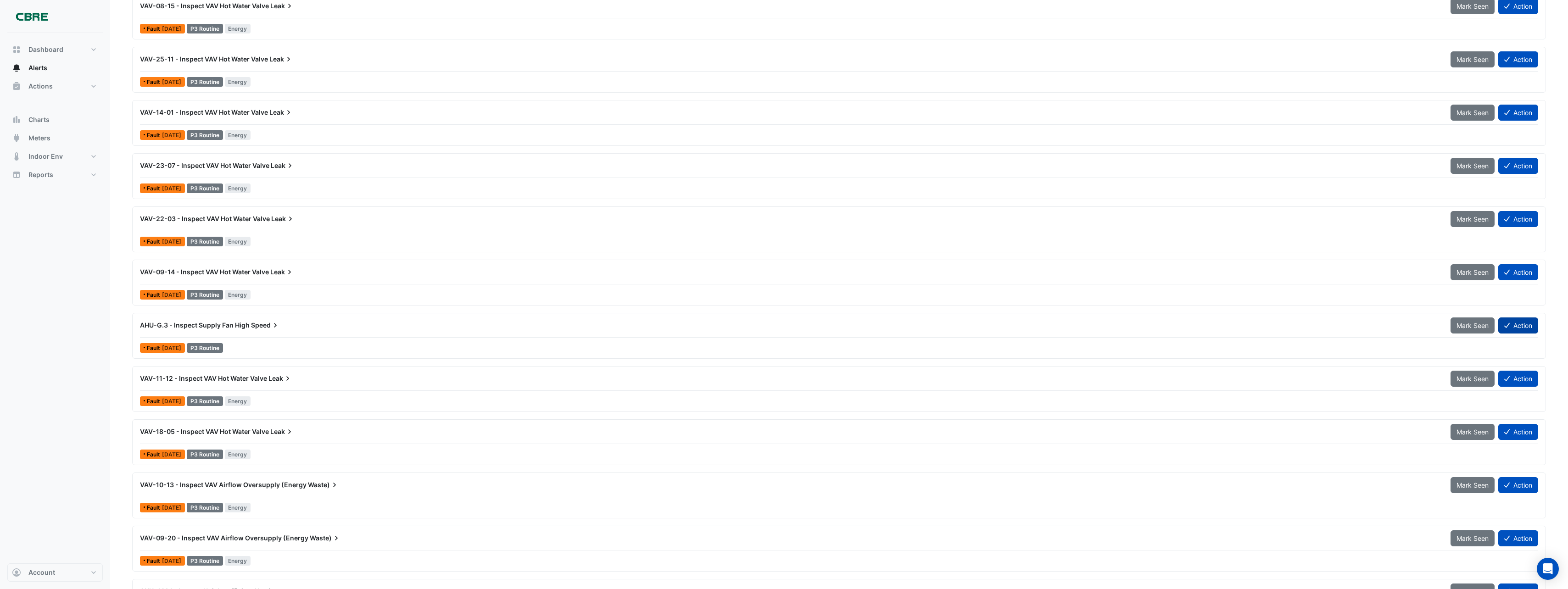
click at [1501, 323] on button "Action" at bounding box center [1518, 325] width 40 height 16
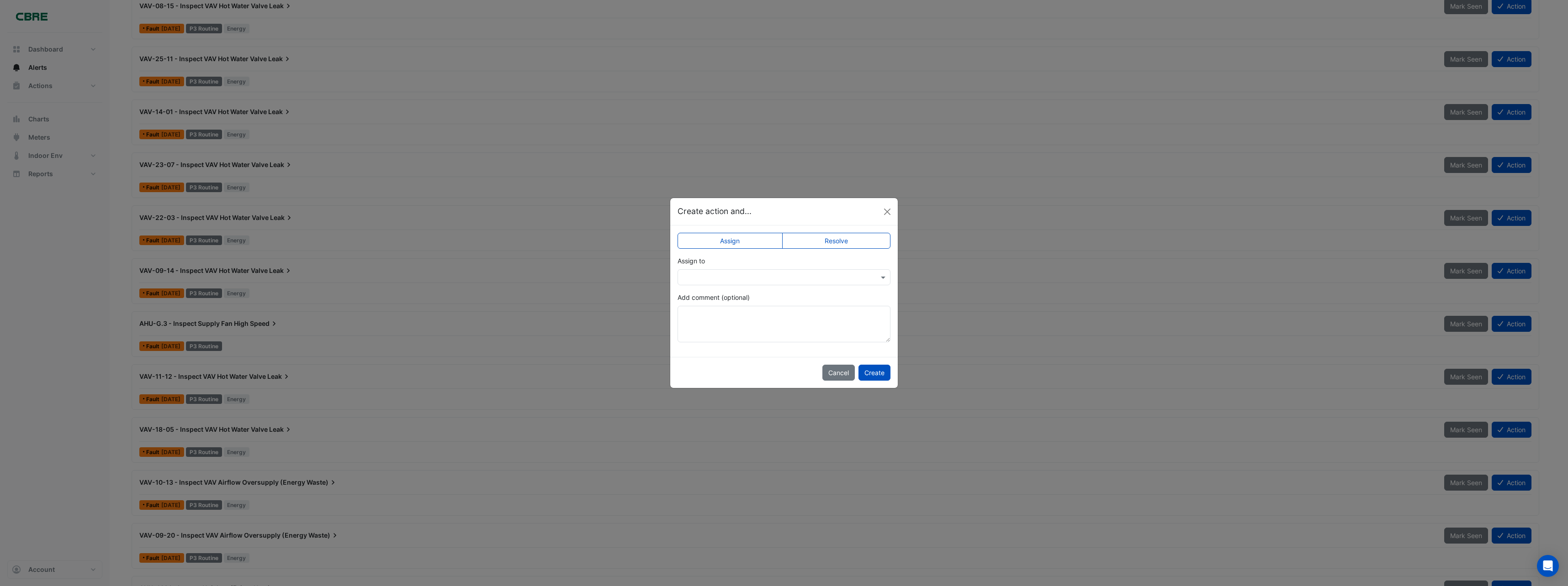
click at [763, 277] on input "text" at bounding box center [775, 278] width 184 height 9
drag, startPoint x: 725, startPoint y: 350, endPoint x: 839, endPoint y: 379, distance: 117.6
click at [727, 351] on span "[PERSON_NAME]" at bounding box center [719, 350] width 52 height 7
click at [862, 369] on button "Create" at bounding box center [874, 373] width 32 height 16
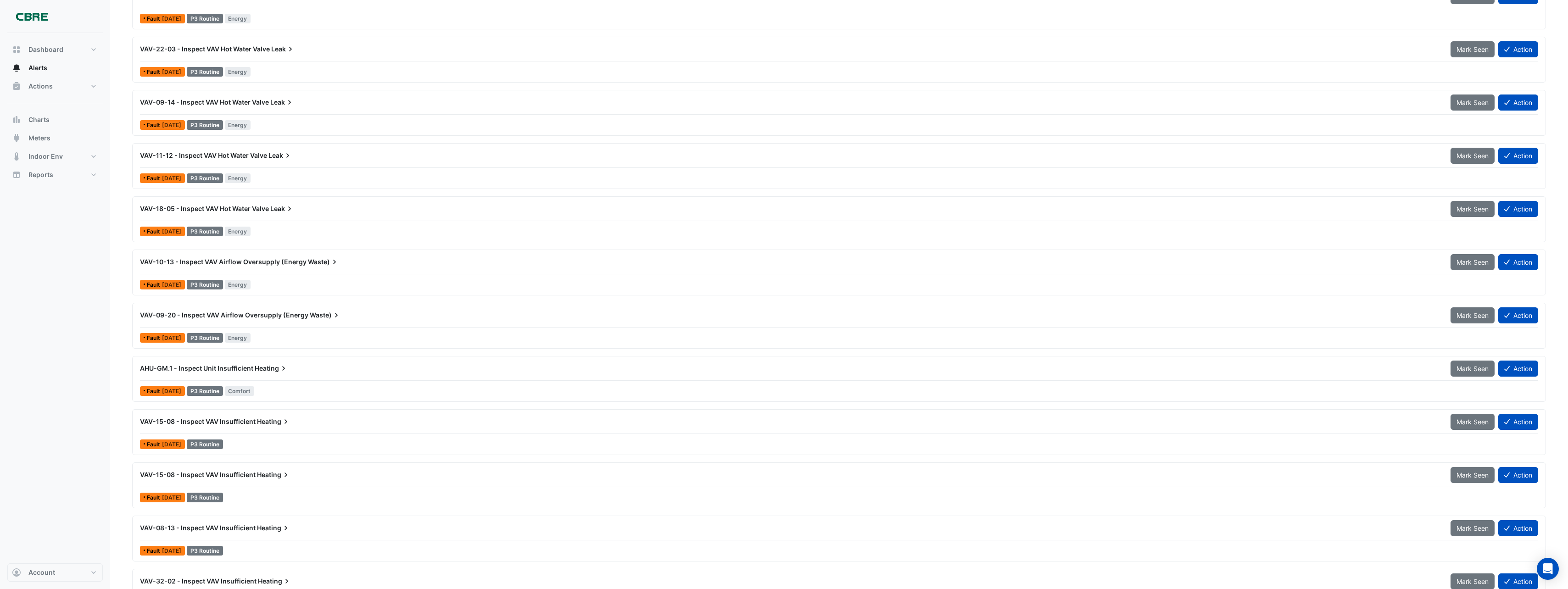
scroll to position [1744, 0]
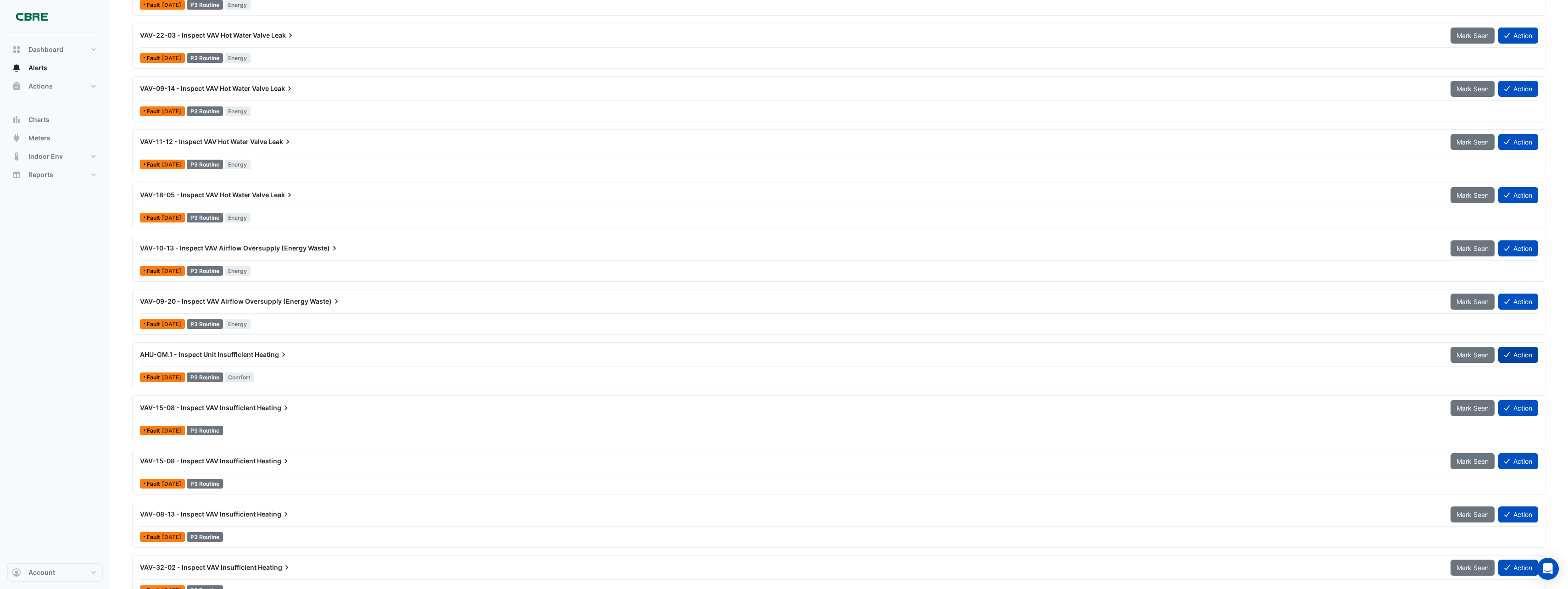
click at [1510, 354] on button "Action" at bounding box center [1518, 355] width 40 height 16
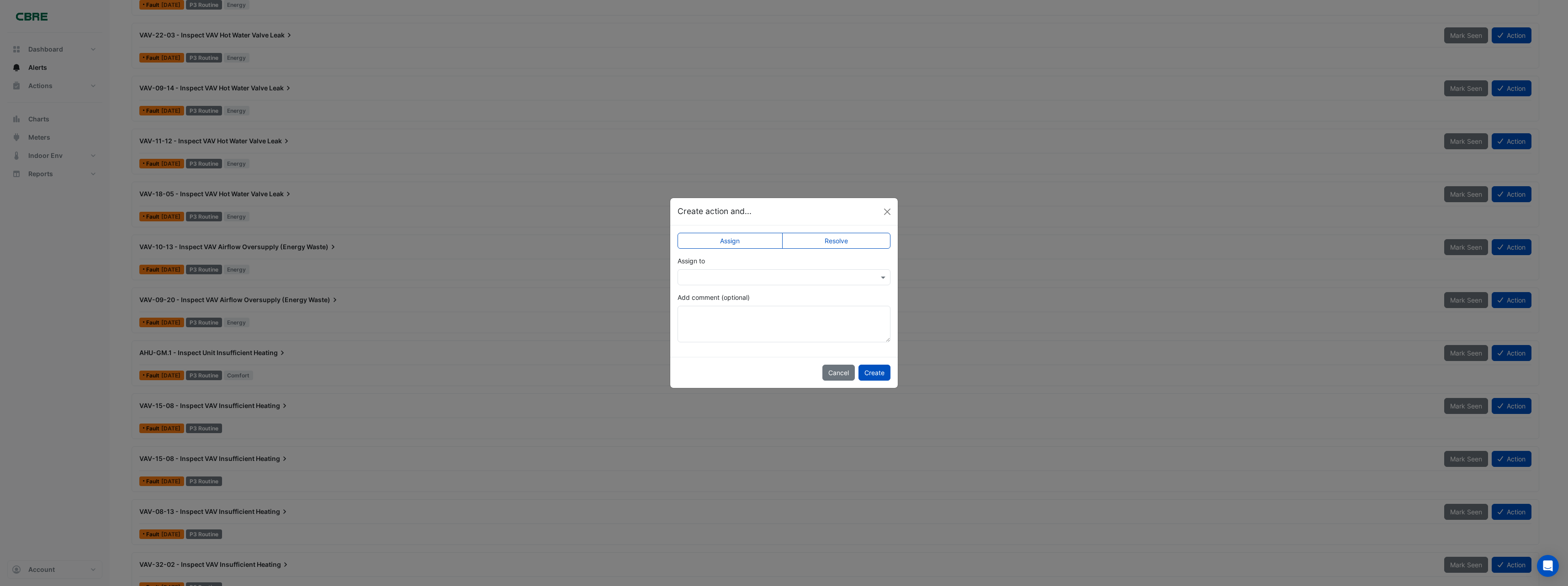
click at [839, 278] on input "text" at bounding box center [775, 278] width 184 height 9
click at [721, 354] on div "[PERSON_NAME]" at bounding box center [725, 350] width 94 height 14
drag, startPoint x: 876, startPoint y: 373, endPoint x: 864, endPoint y: 374, distance: 12.0
click at [874, 373] on button "Create" at bounding box center [874, 373] width 32 height 16
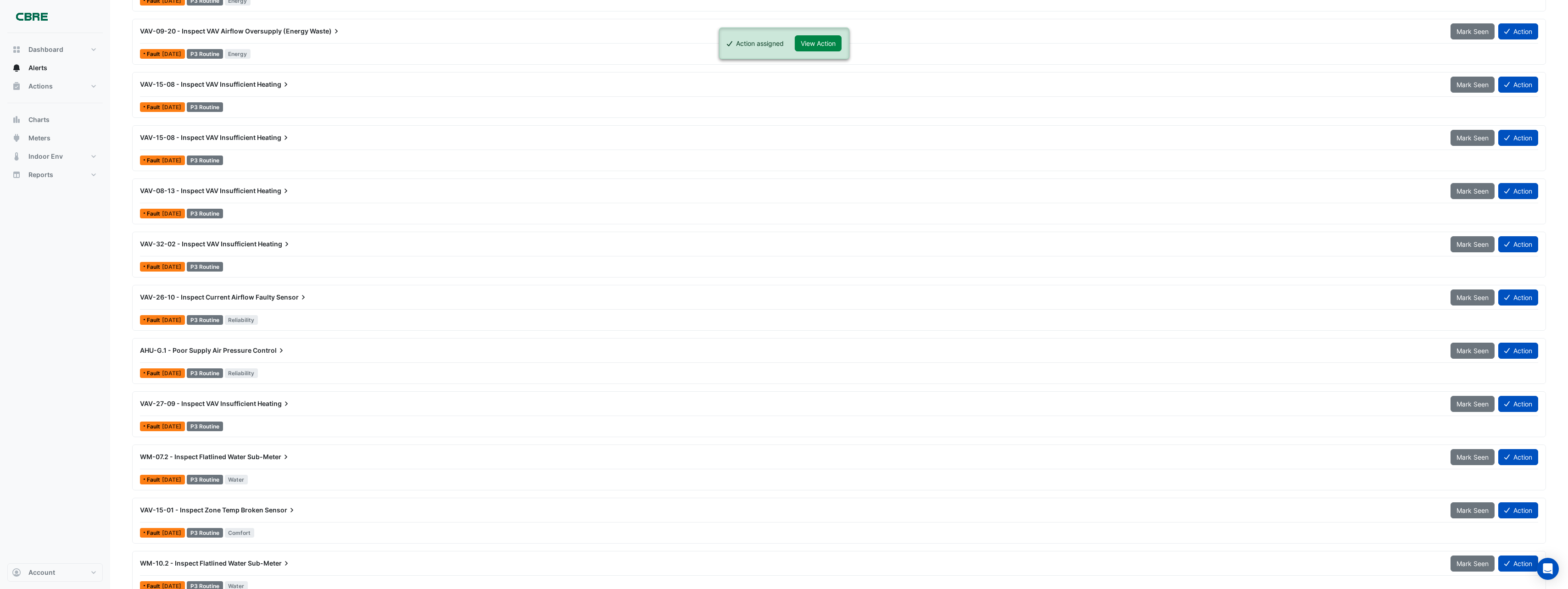
scroll to position [2019, 0]
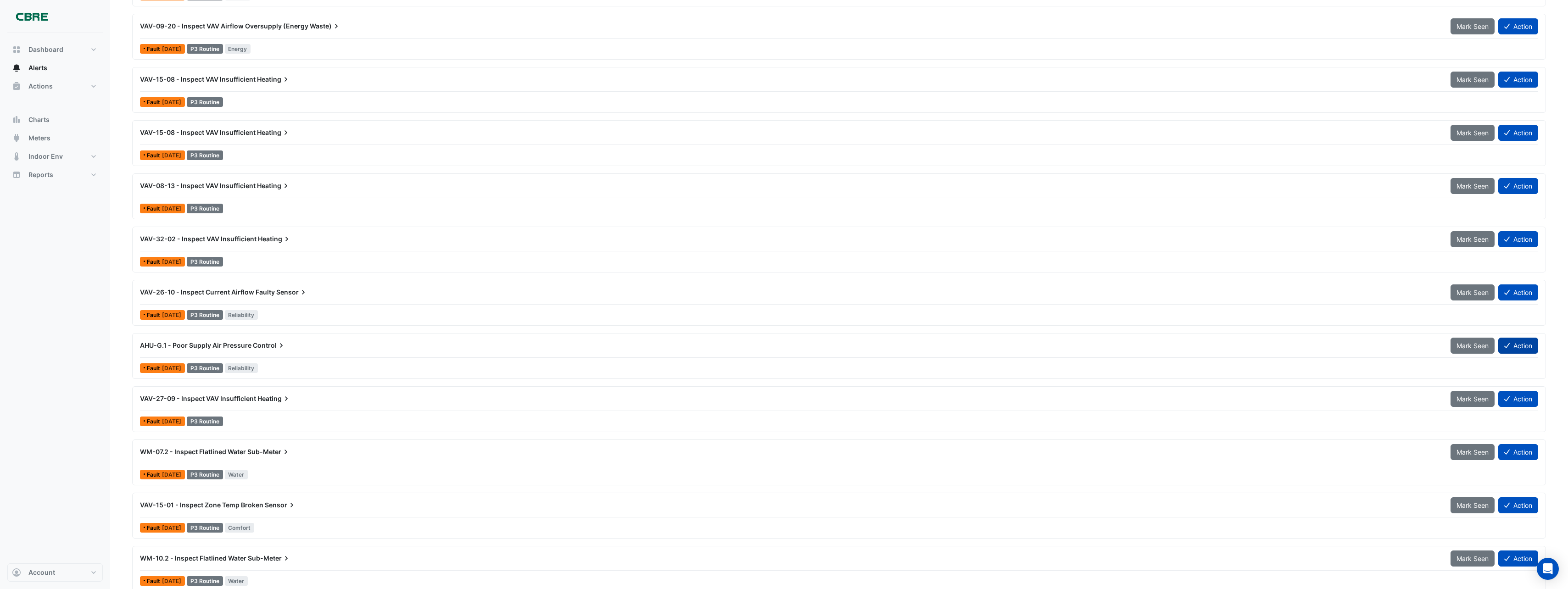
click at [1532, 343] on button "Action" at bounding box center [1518, 346] width 40 height 16
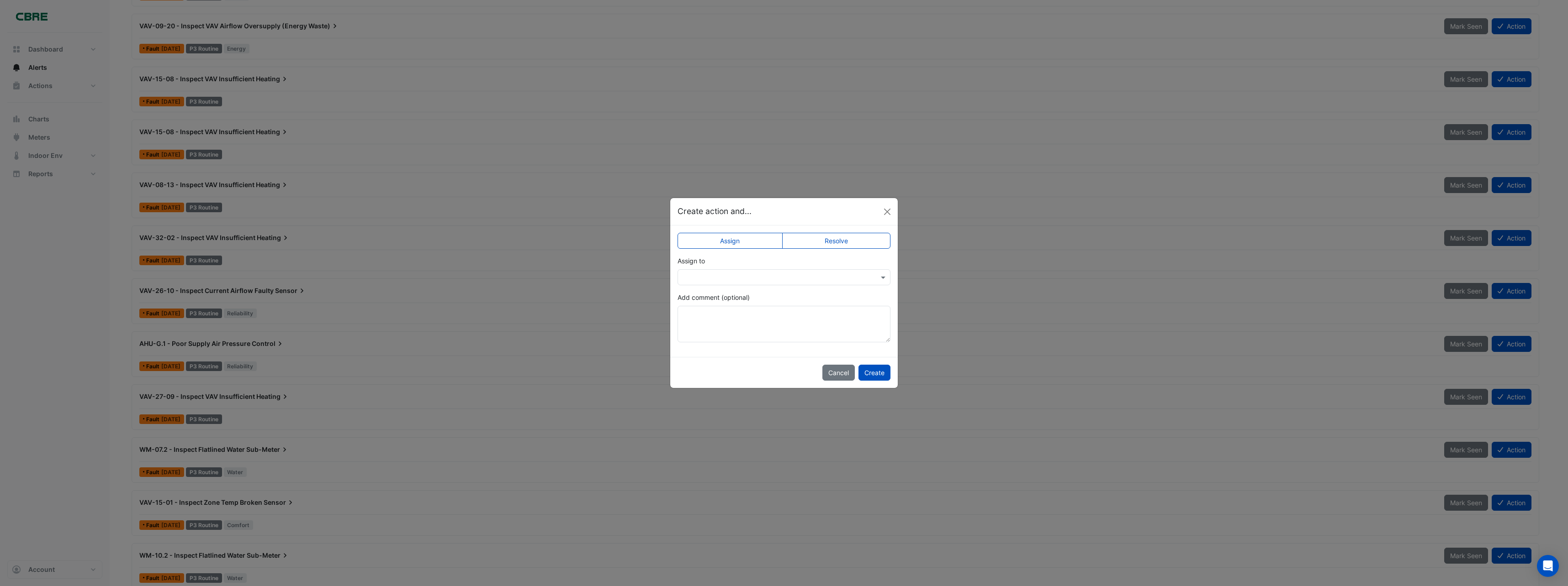
click at [866, 236] on label "Resolve" at bounding box center [837, 241] width 108 height 16
click at [881, 373] on button "Create" at bounding box center [874, 373] width 32 height 16
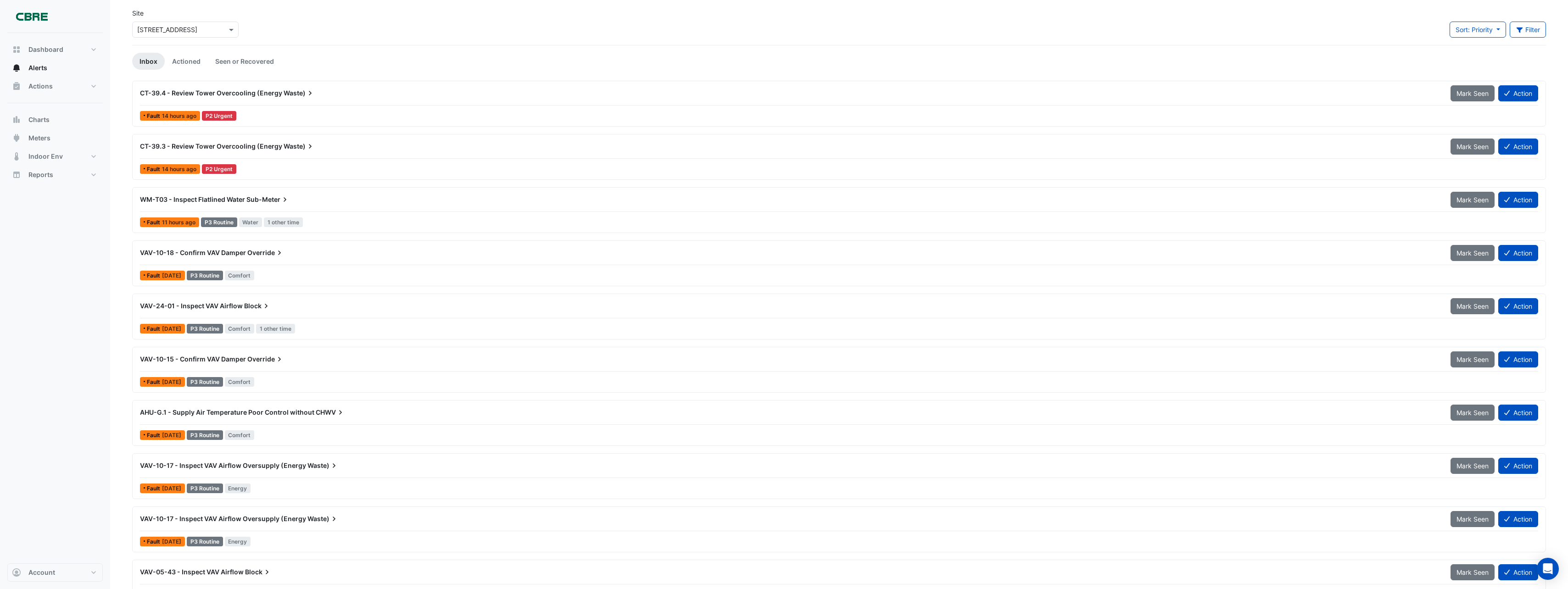
scroll to position [0, 0]
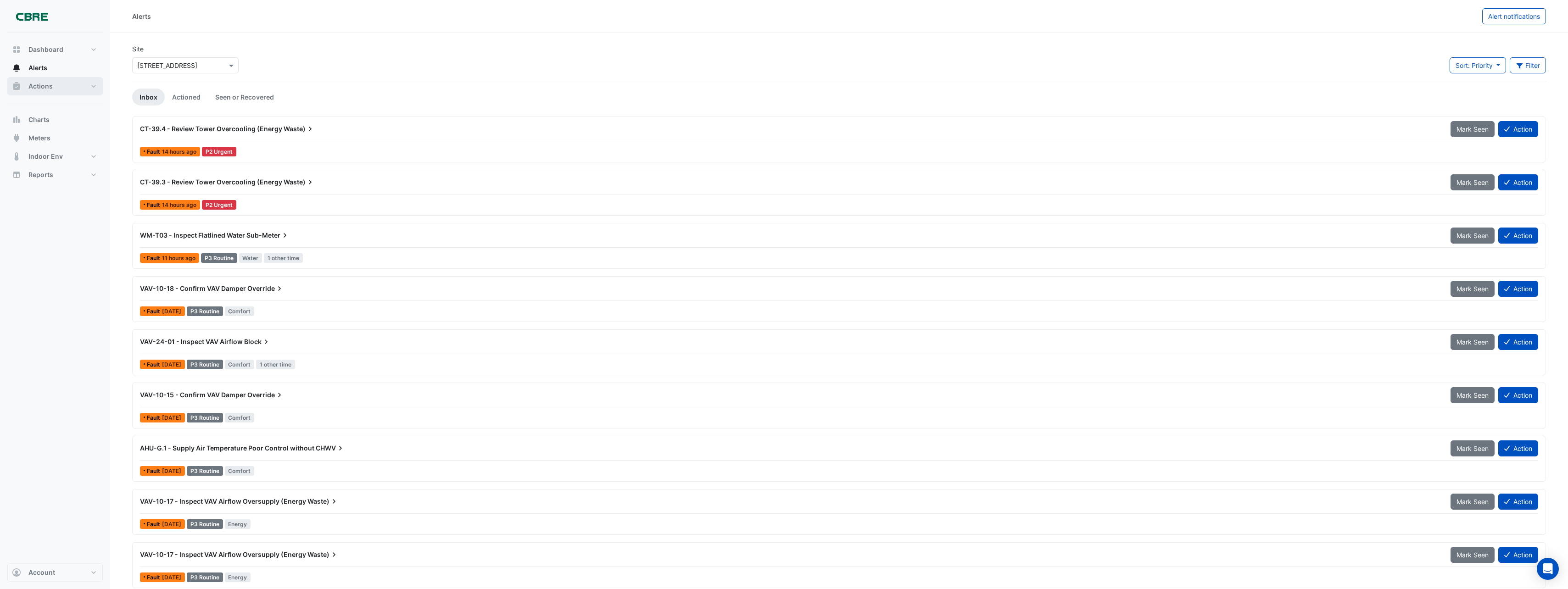
click at [47, 80] on button "Actions" at bounding box center [55, 86] width 95 height 18
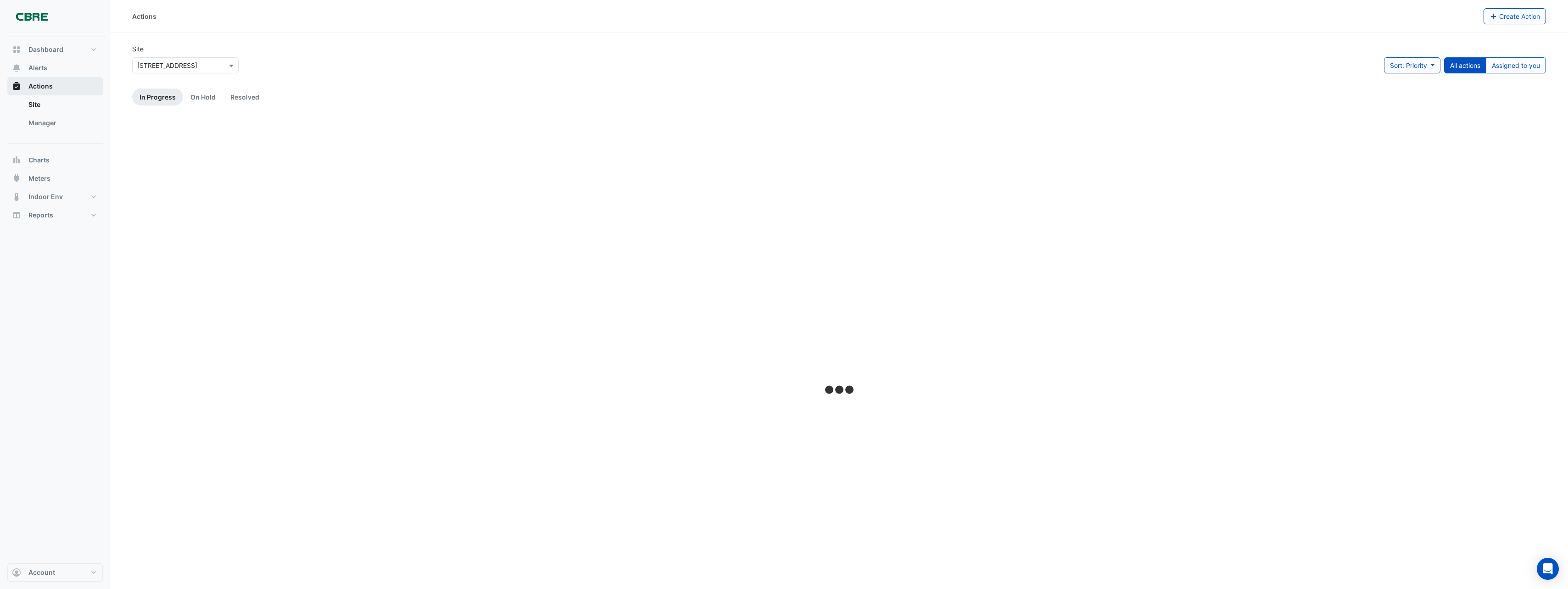
click at [47, 80] on button "Actions" at bounding box center [55, 86] width 95 height 18
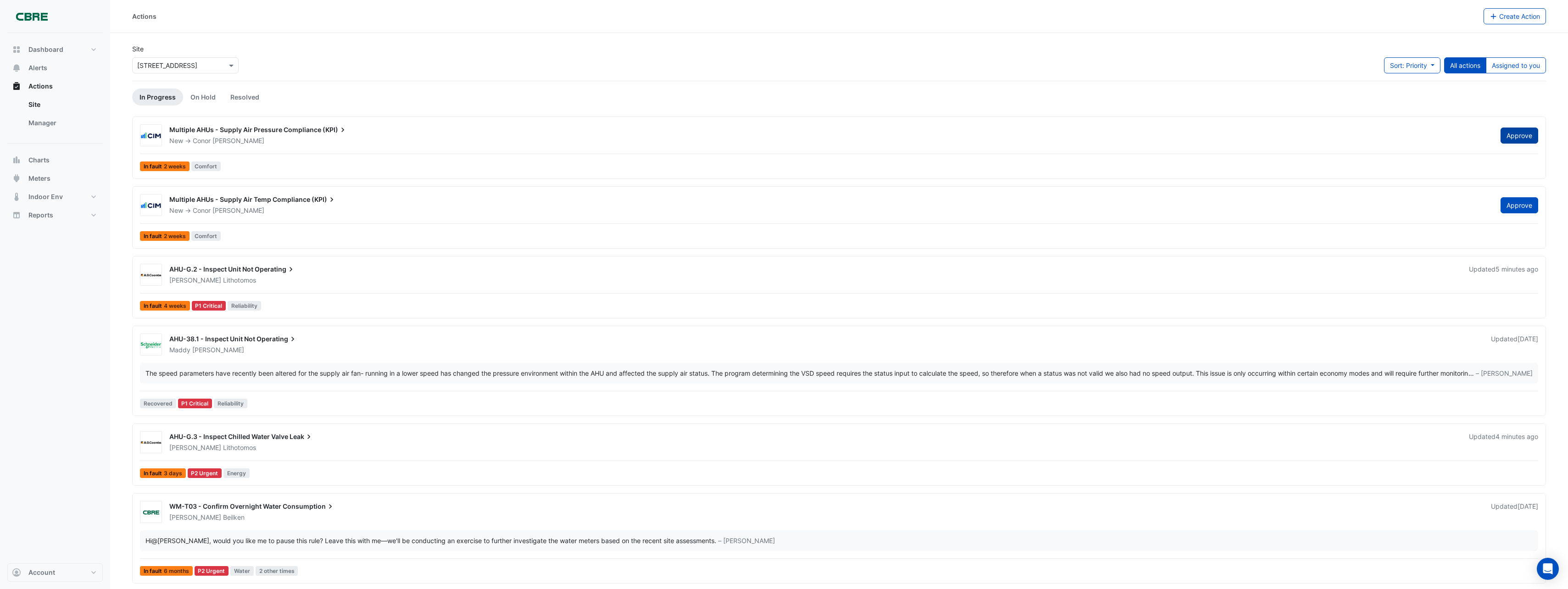
click at [1519, 136] on span "Approve" at bounding box center [1519, 135] width 26 height 7
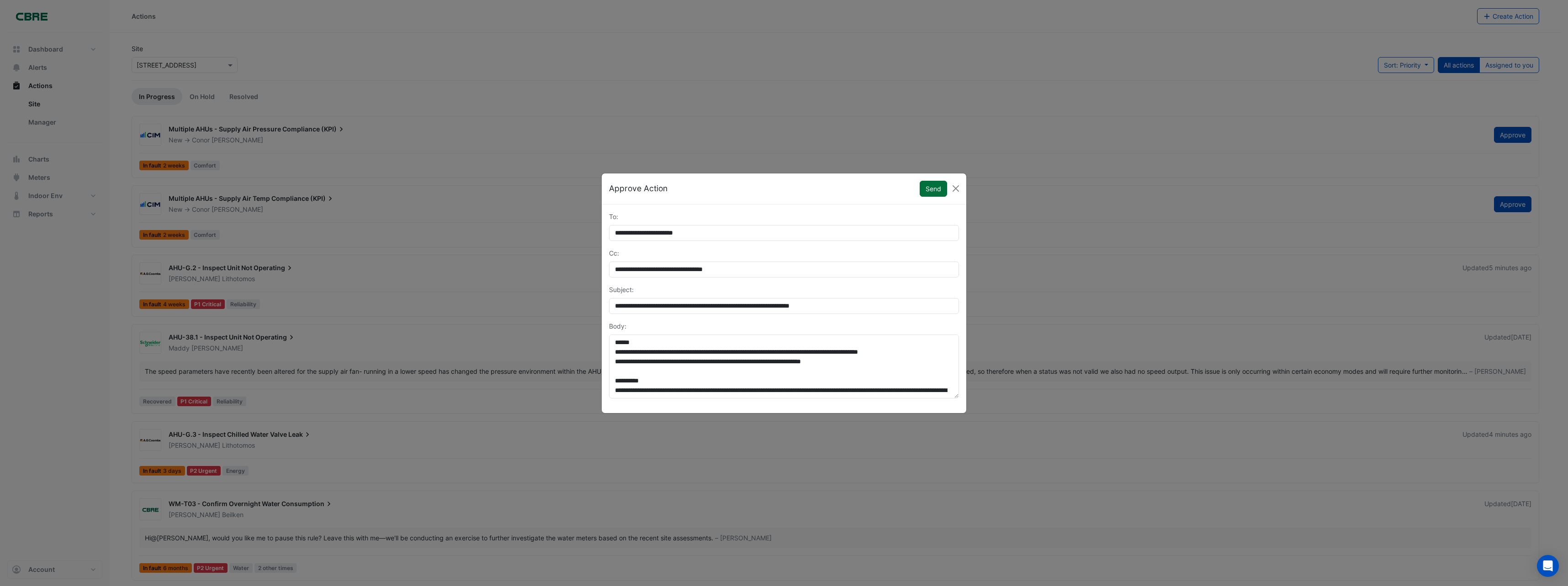
click at [931, 190] on button "Send" at bounding box center [933, 189] width 27 height 16
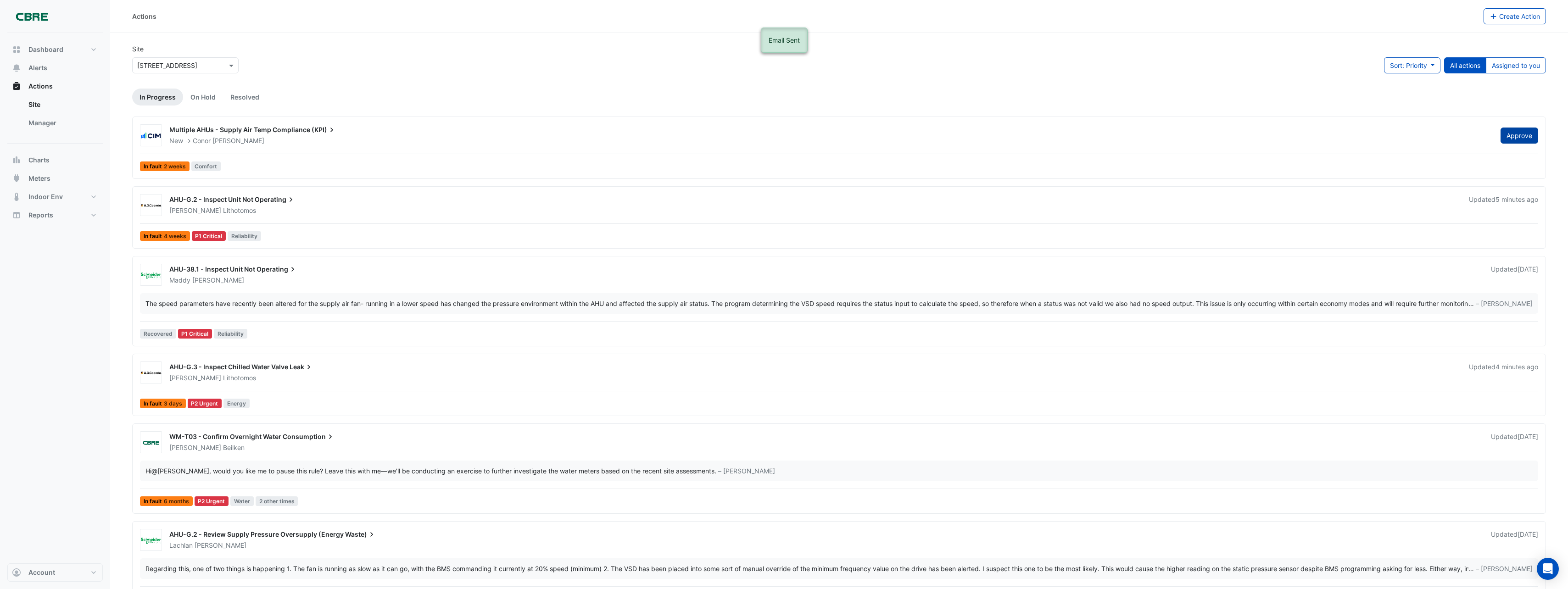
click at [1520, 139] on button "Approve" at bounding box center [1519, 136] width 37 height 16
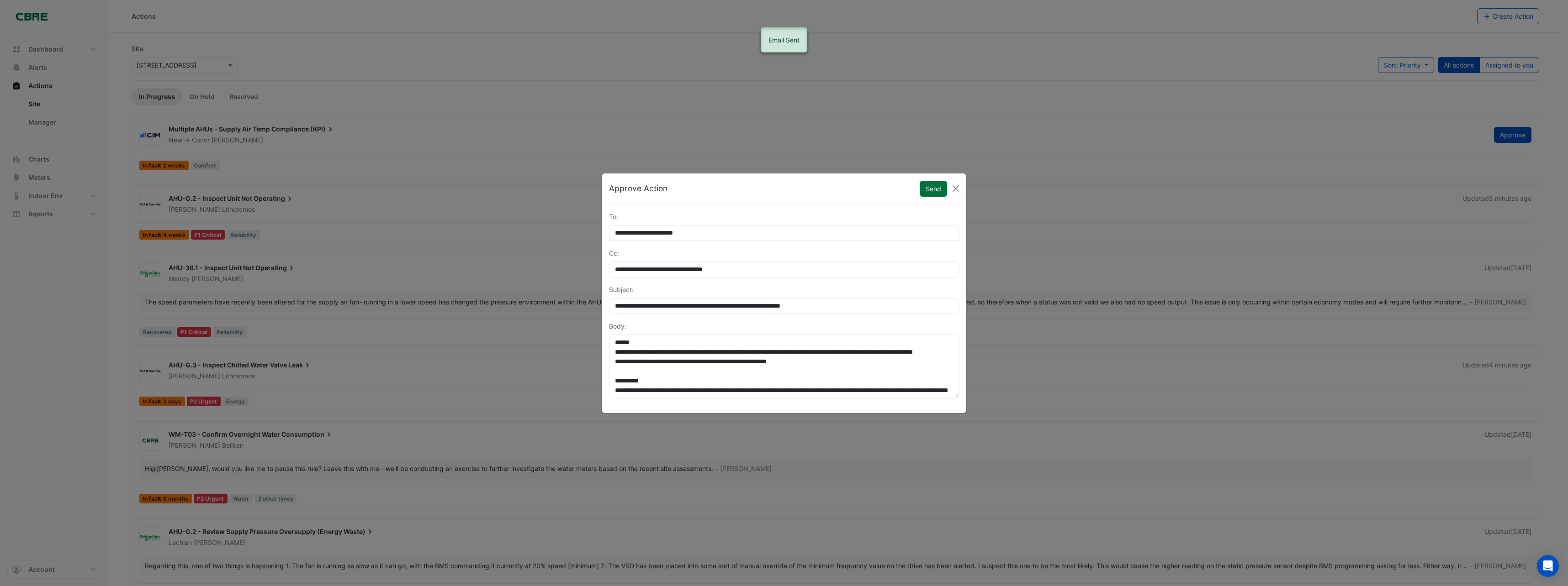
click at [929, 190] on button "Send" at bounding box center [933, 189] width 27 height 16
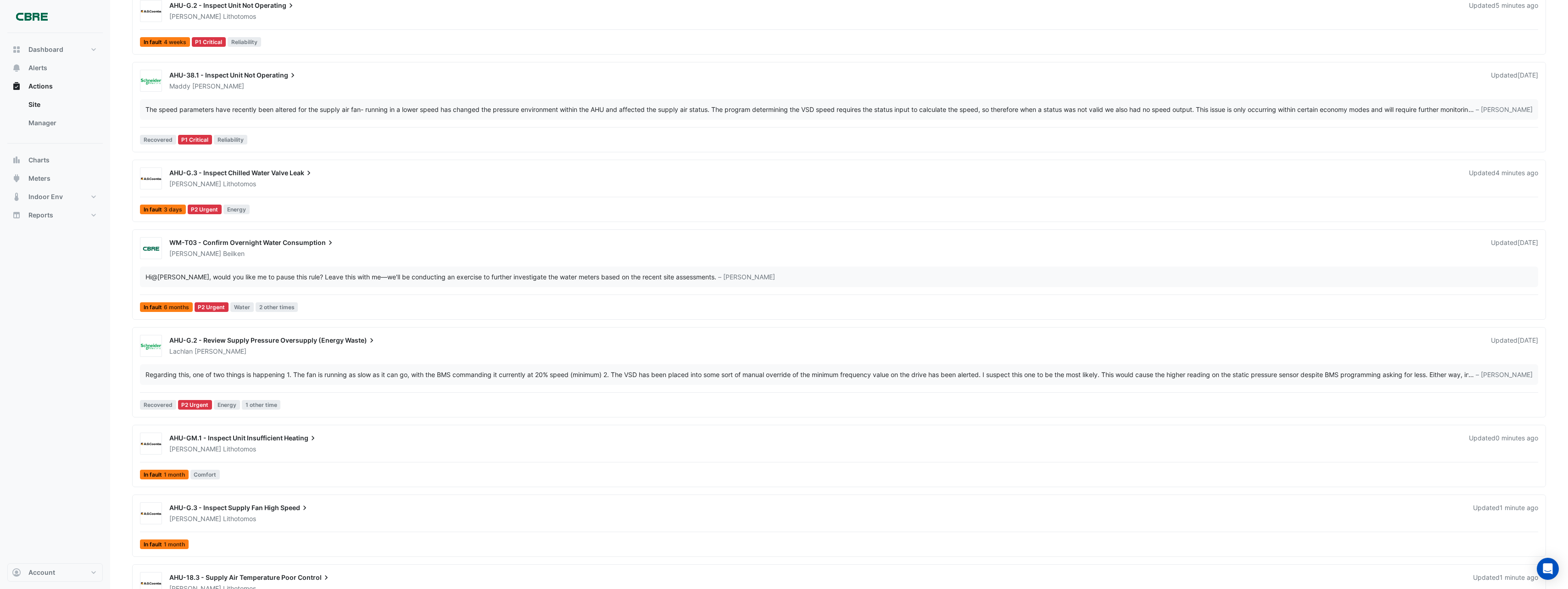
scroll to position [138, 0]
